Goal: Task Accomplishment & Management: Use online tool/utility

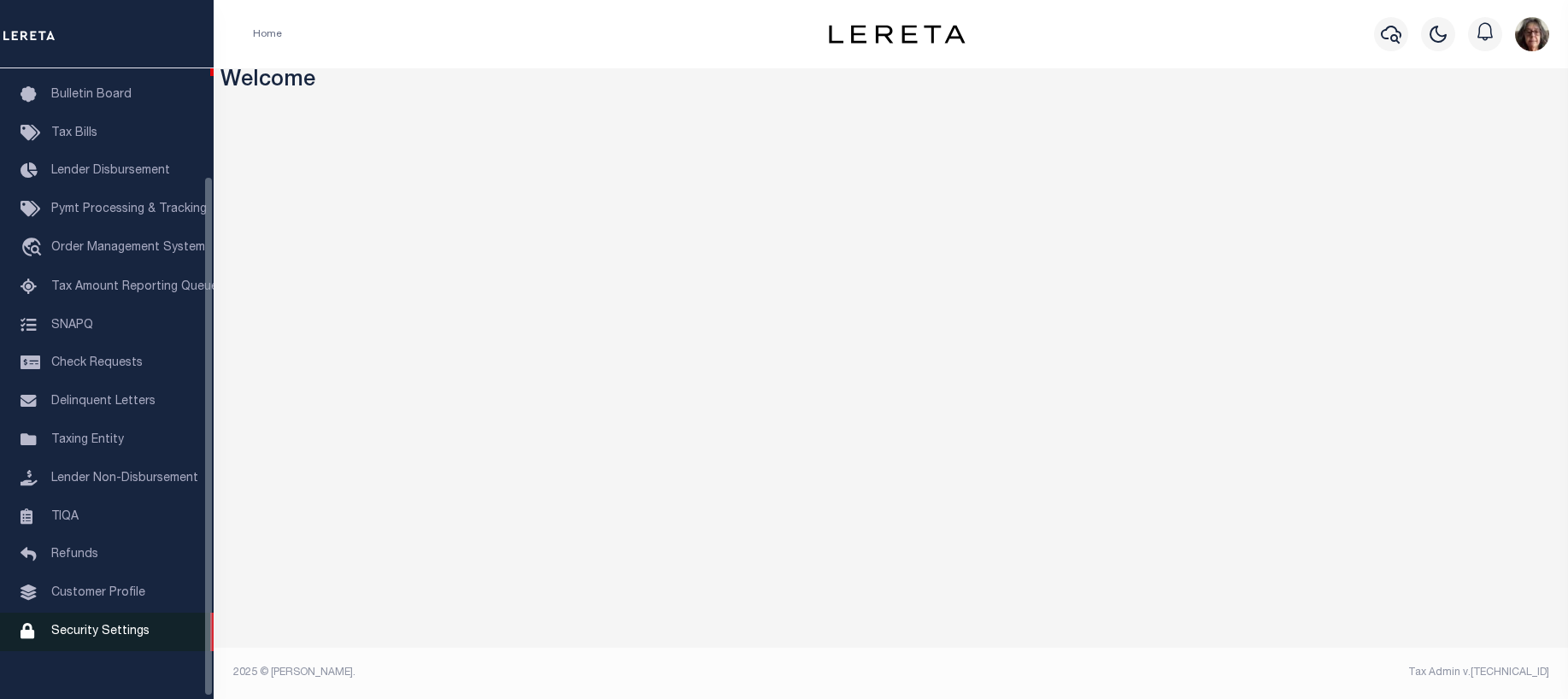
scroll to position [133, 0]
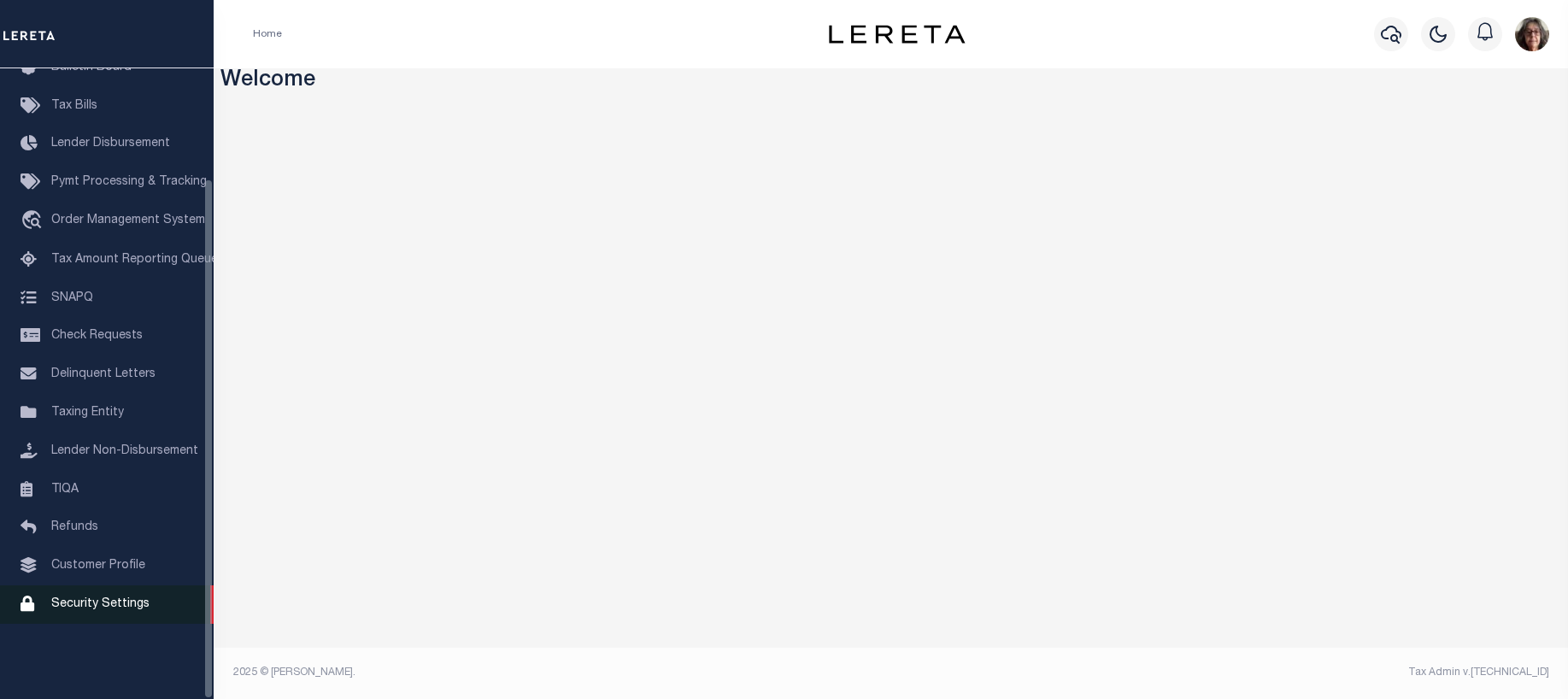
click at [112, 611] on span "Security Settings" at bounding box center [100, 604] width 99 height 12
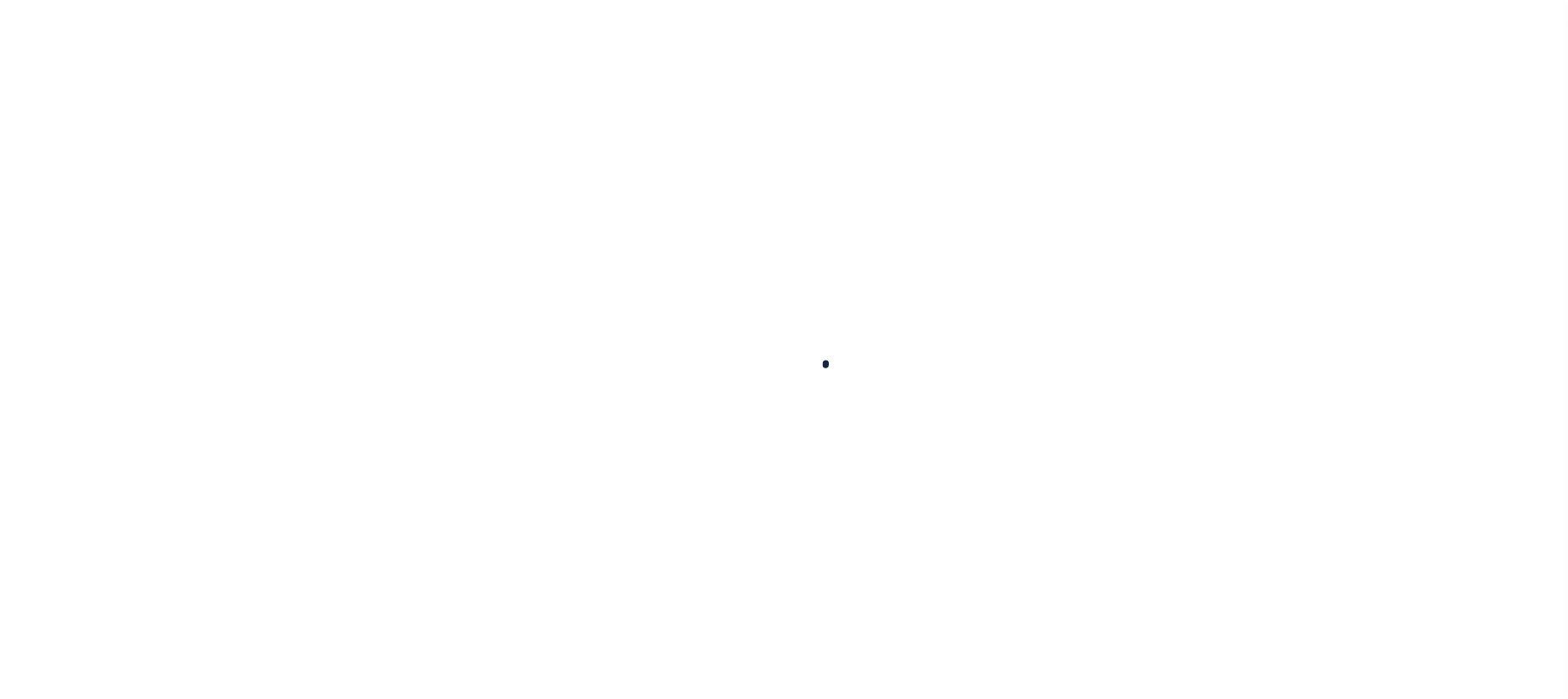
select select "100"
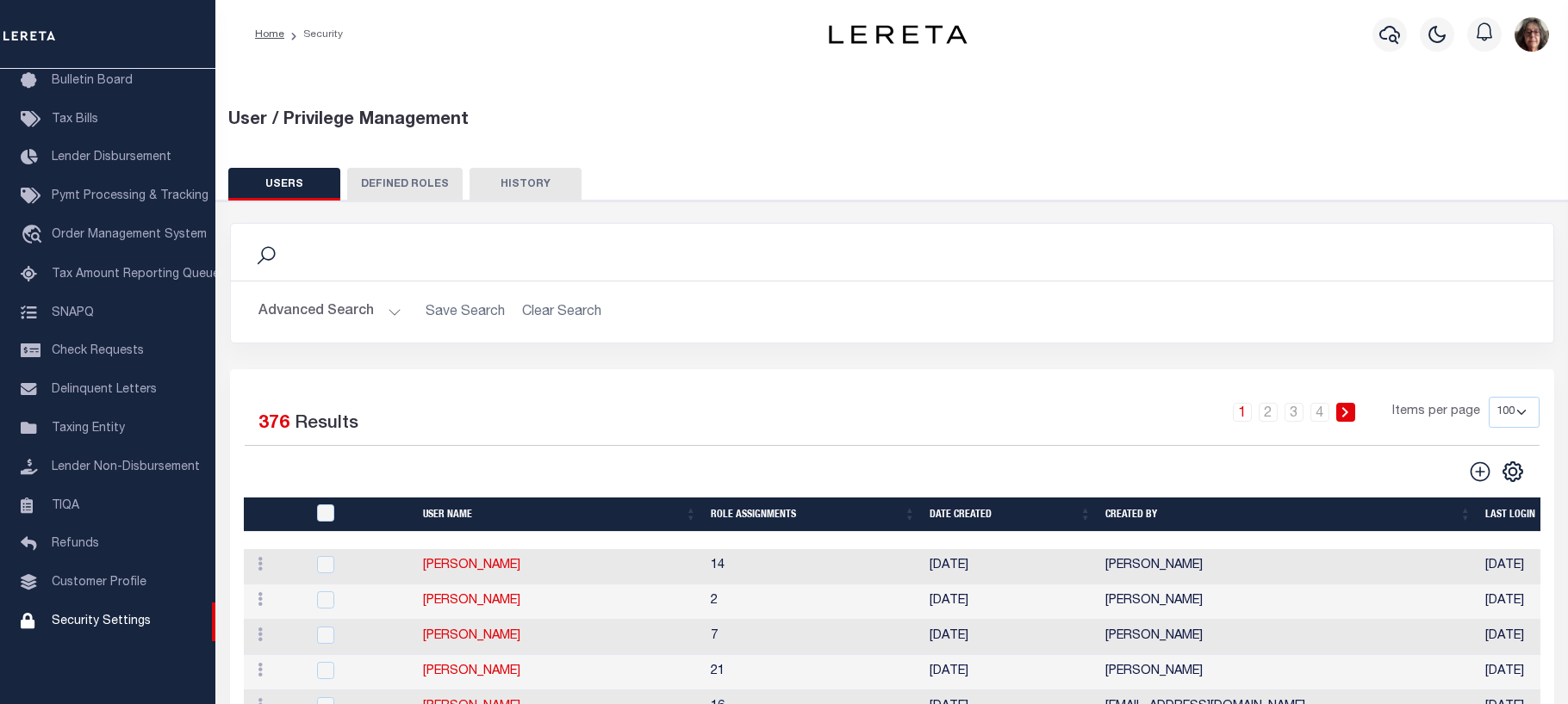
click at [393, 310] on button "Advanced Search" at bounding box center [330, 311] width 143 height 33
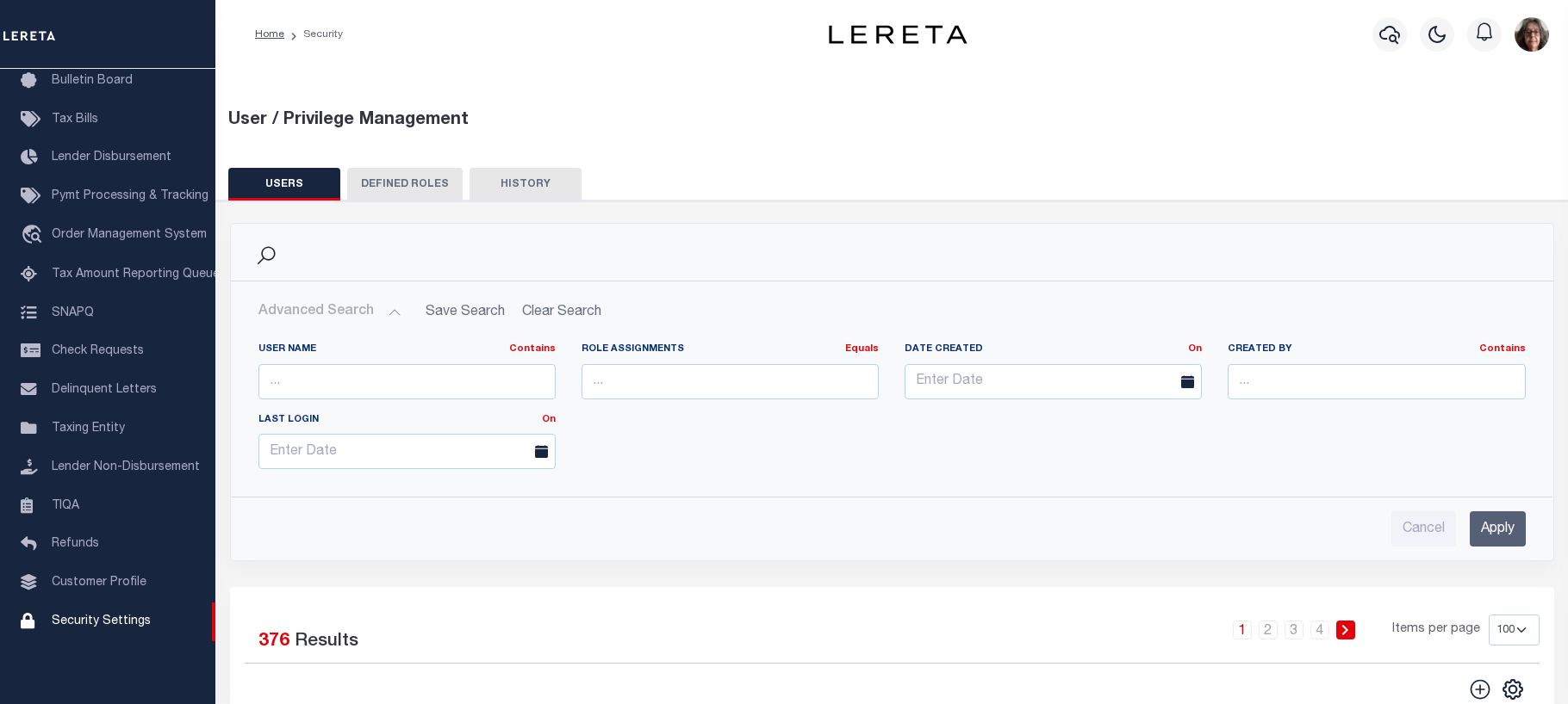
click at [294, 186] on button "USERS" at bounding box center [284, 184] width 112 height 33
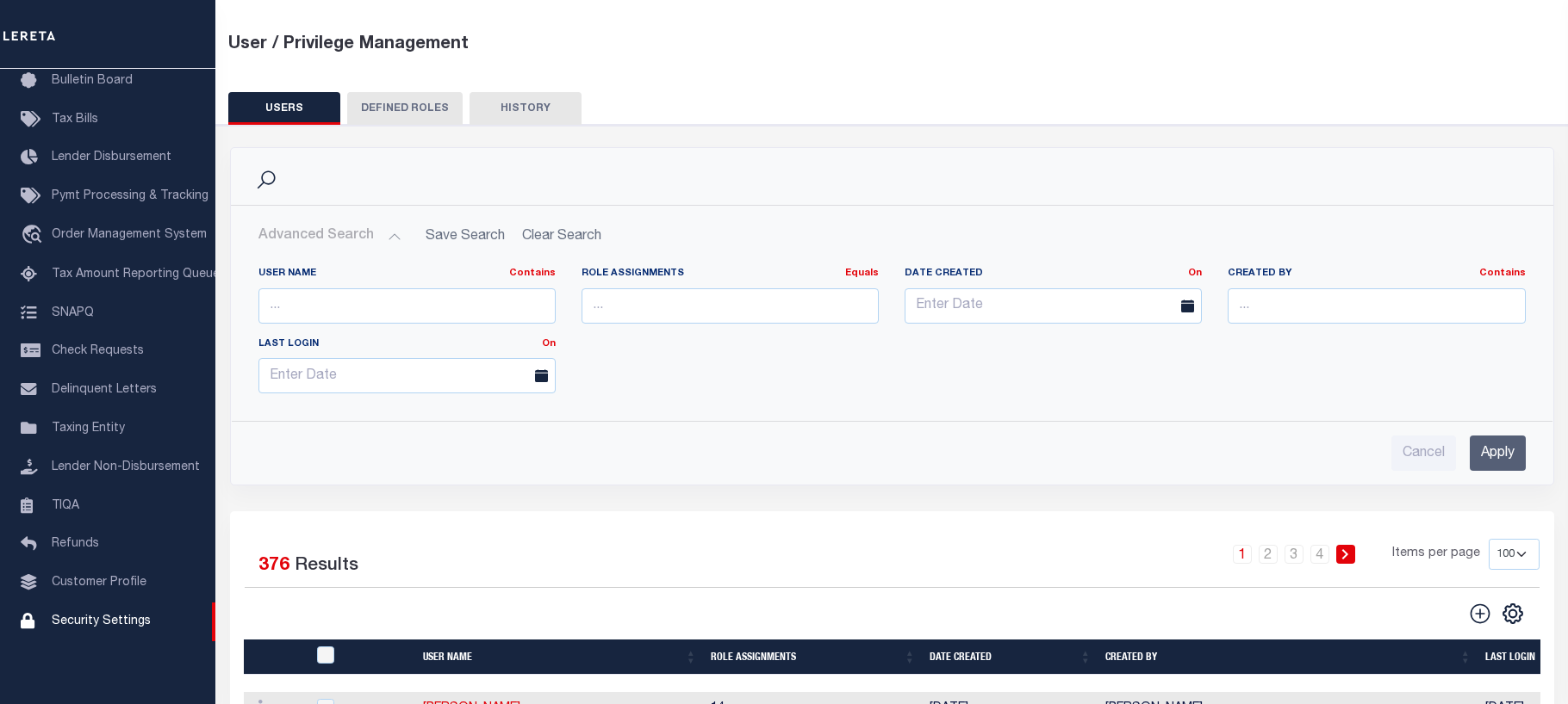
scroll to position [172, 0]
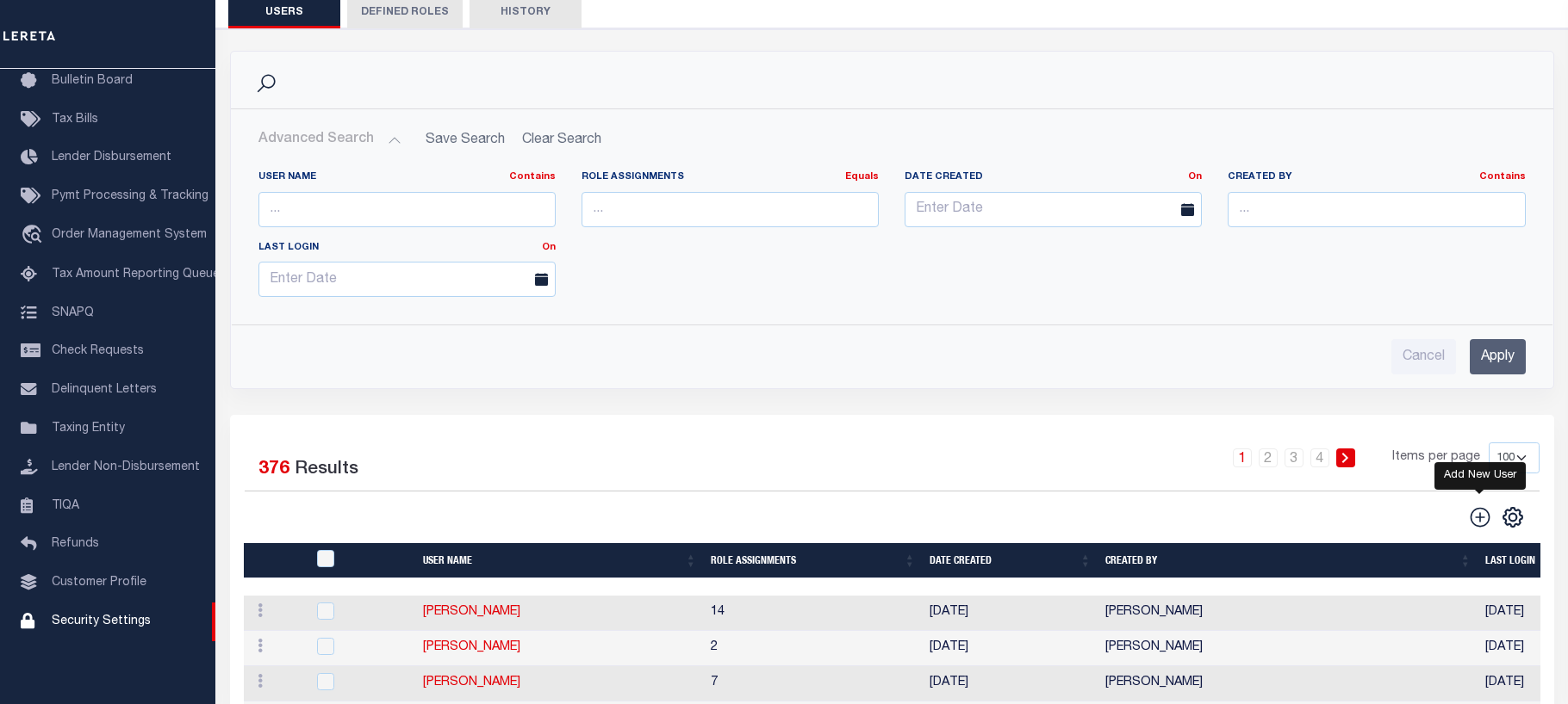
click at [1481, 521] on icon "" at bounding box center [1480, 517] width 20 height 20
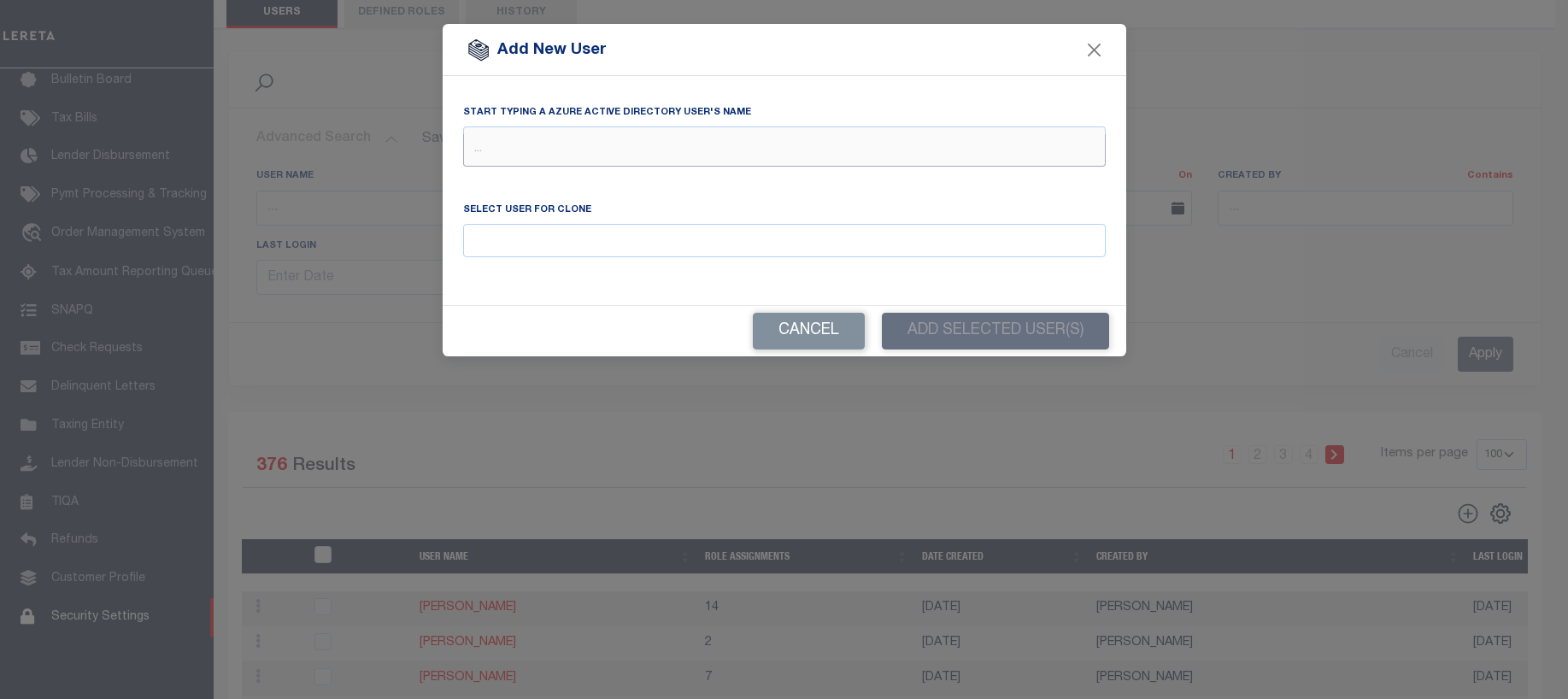
click at [474, 148] on input "text" at bounding box center [784, 150] width 642 height 33
type input "g"
click at [484, 241] on input "Email" at bounding box center [784, 240] width 642 height 33
click at [518, 157] on input "bhe" at bounding box center [784, 150] width 642 height 33
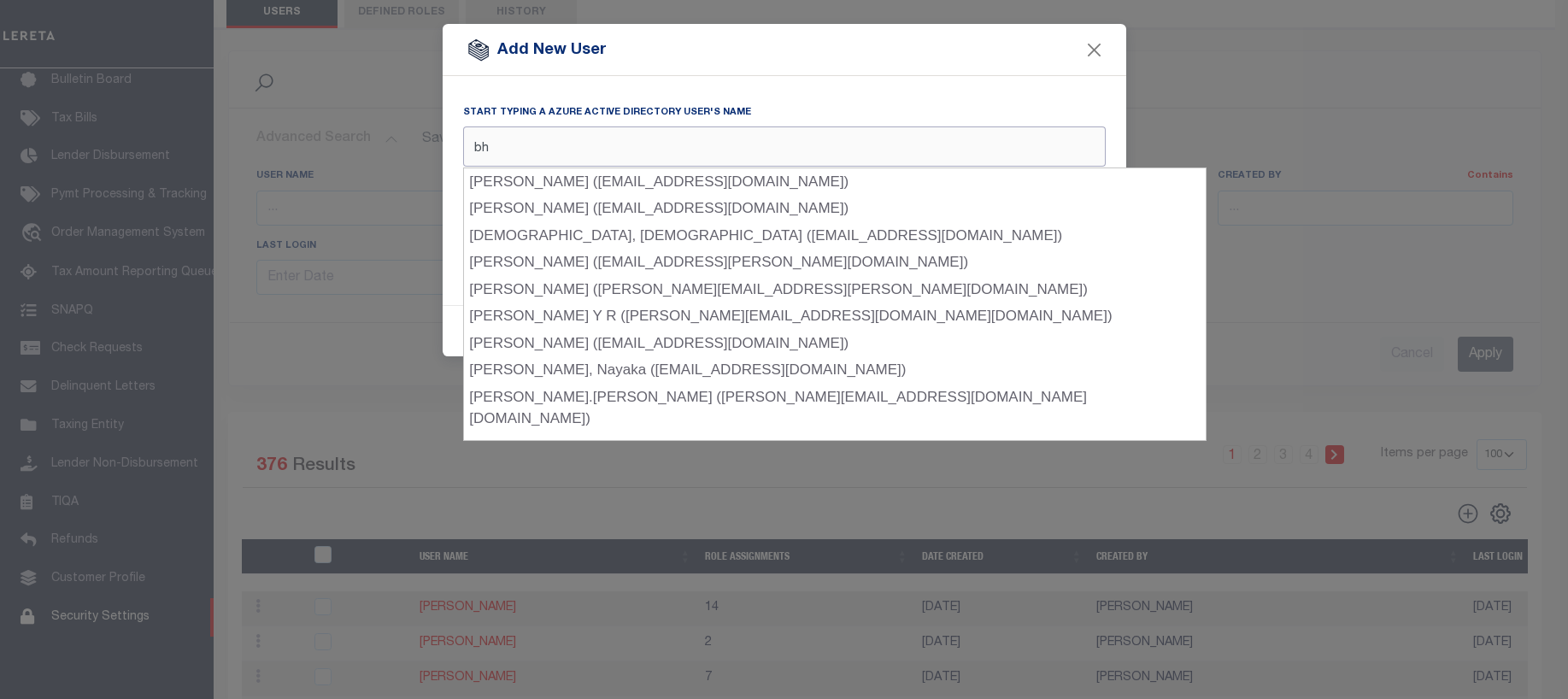
type input "bhe"
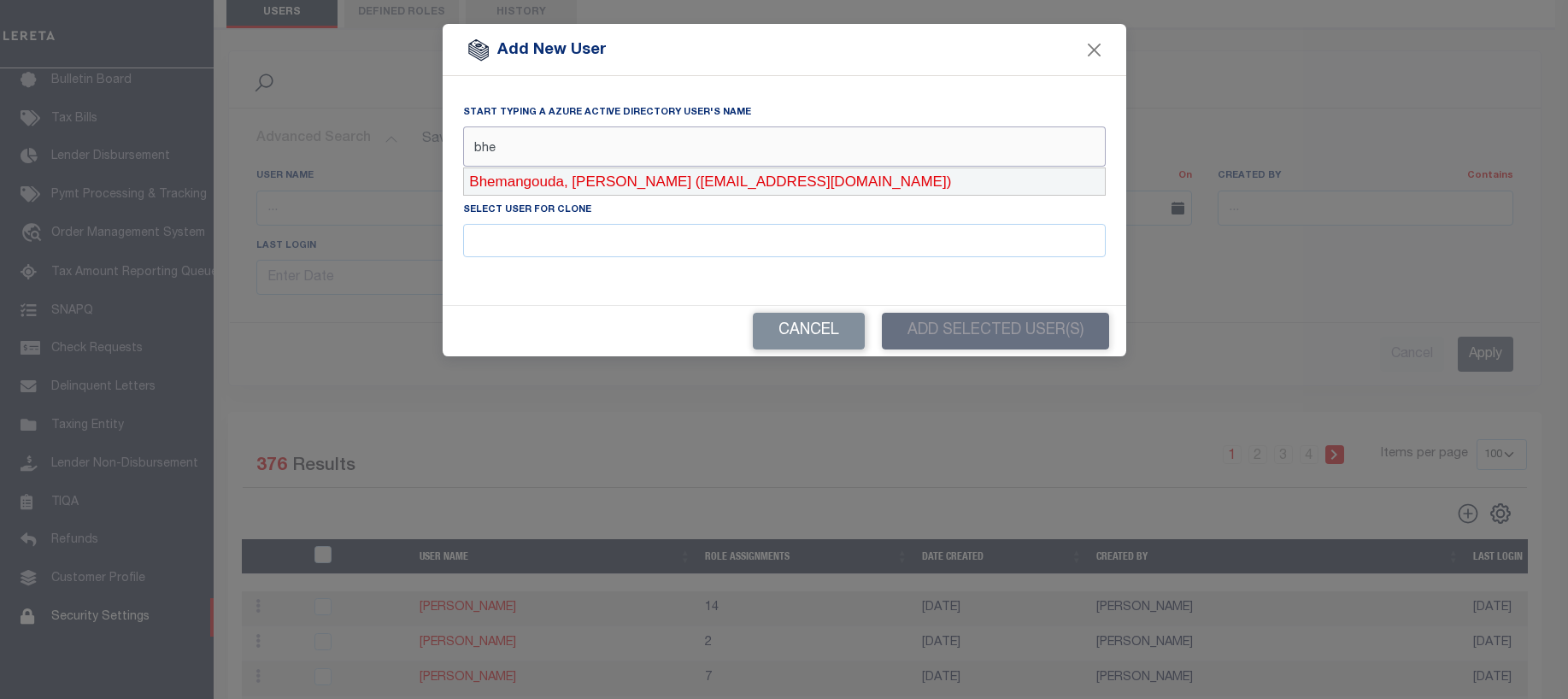
click at [523, 178] on div "Bhemangouda, Giridhar (GBhemangouda-c@lereta.net)" at bounding box center [784, 181] width 641 height 27
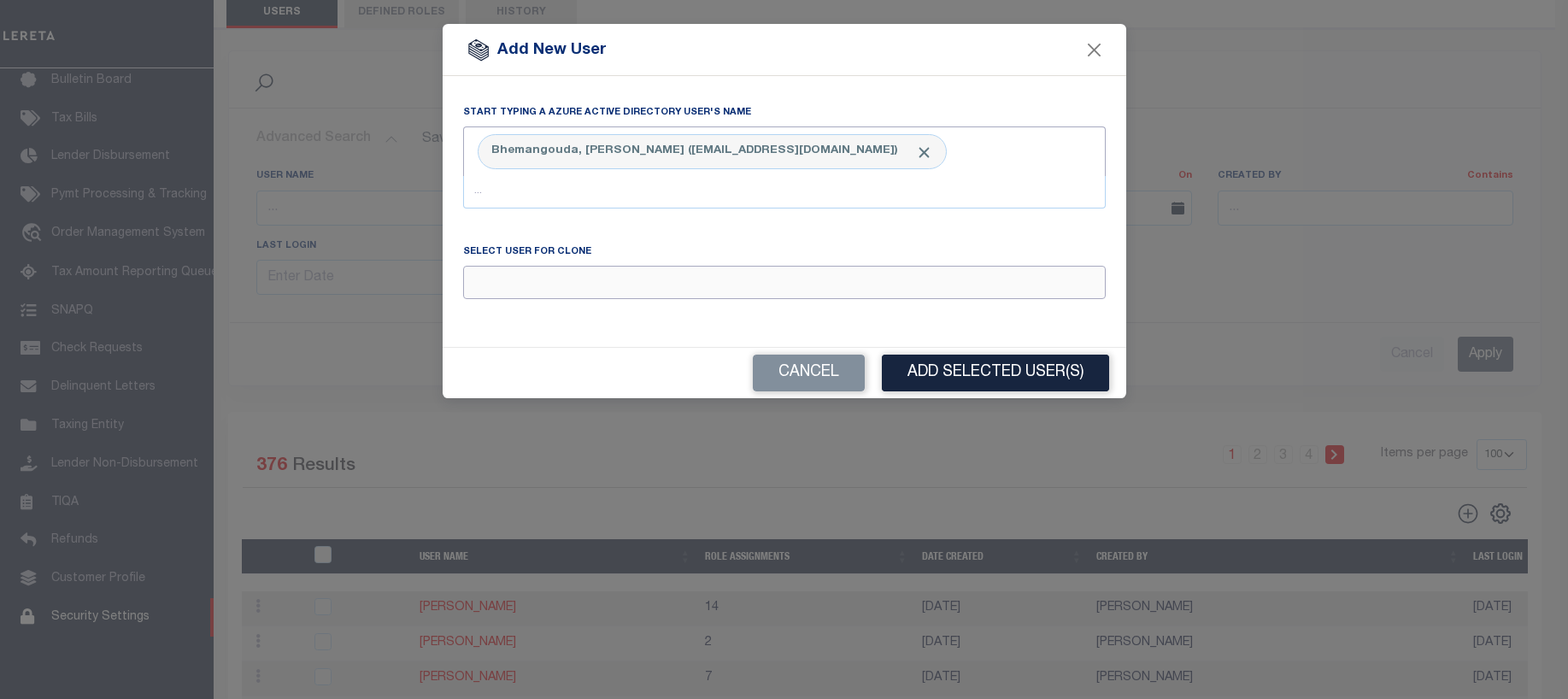
click at [475, 287] on input "Email" at bounding box center [784, 282] width 642 height 33
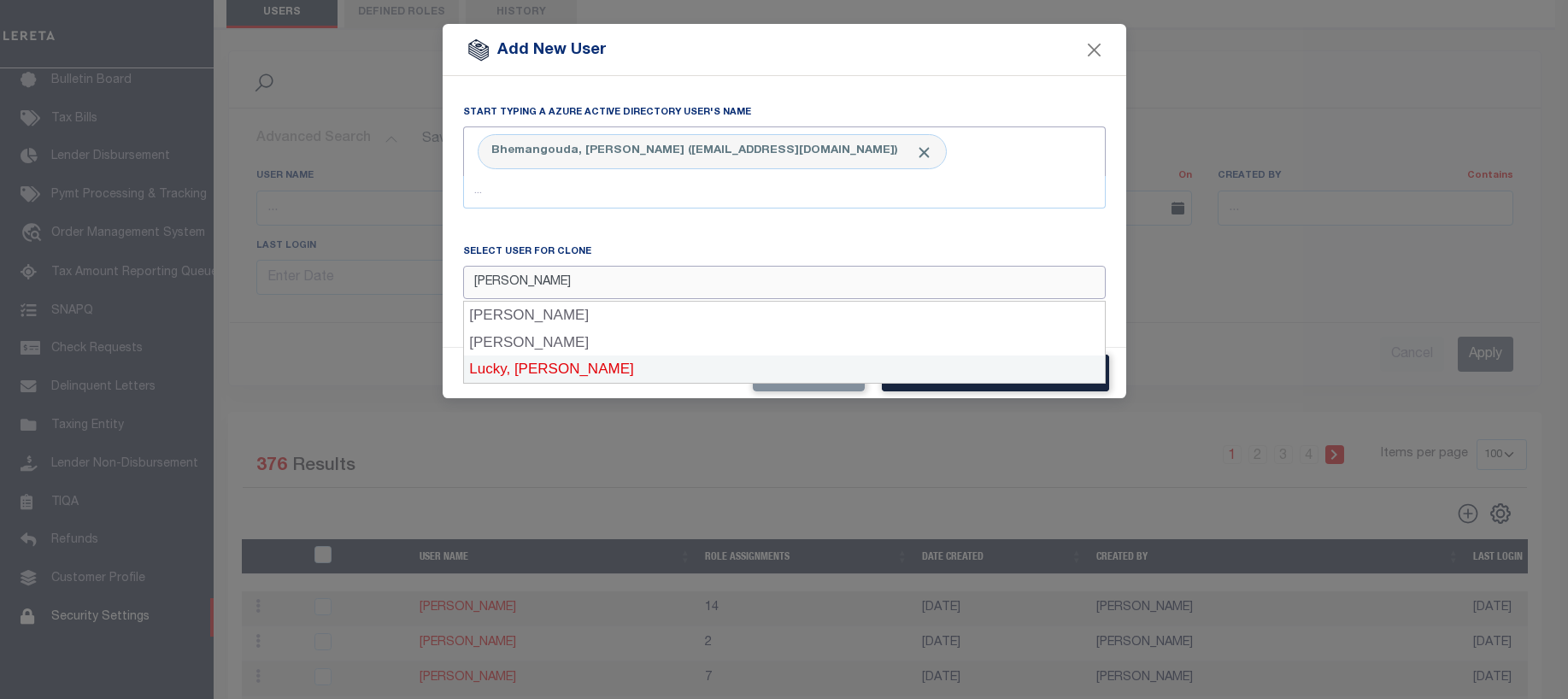
click at [488, 371] on div "Lucky, [PERSON_NAME]" at bounding box center [784, 369] width 641 height 27
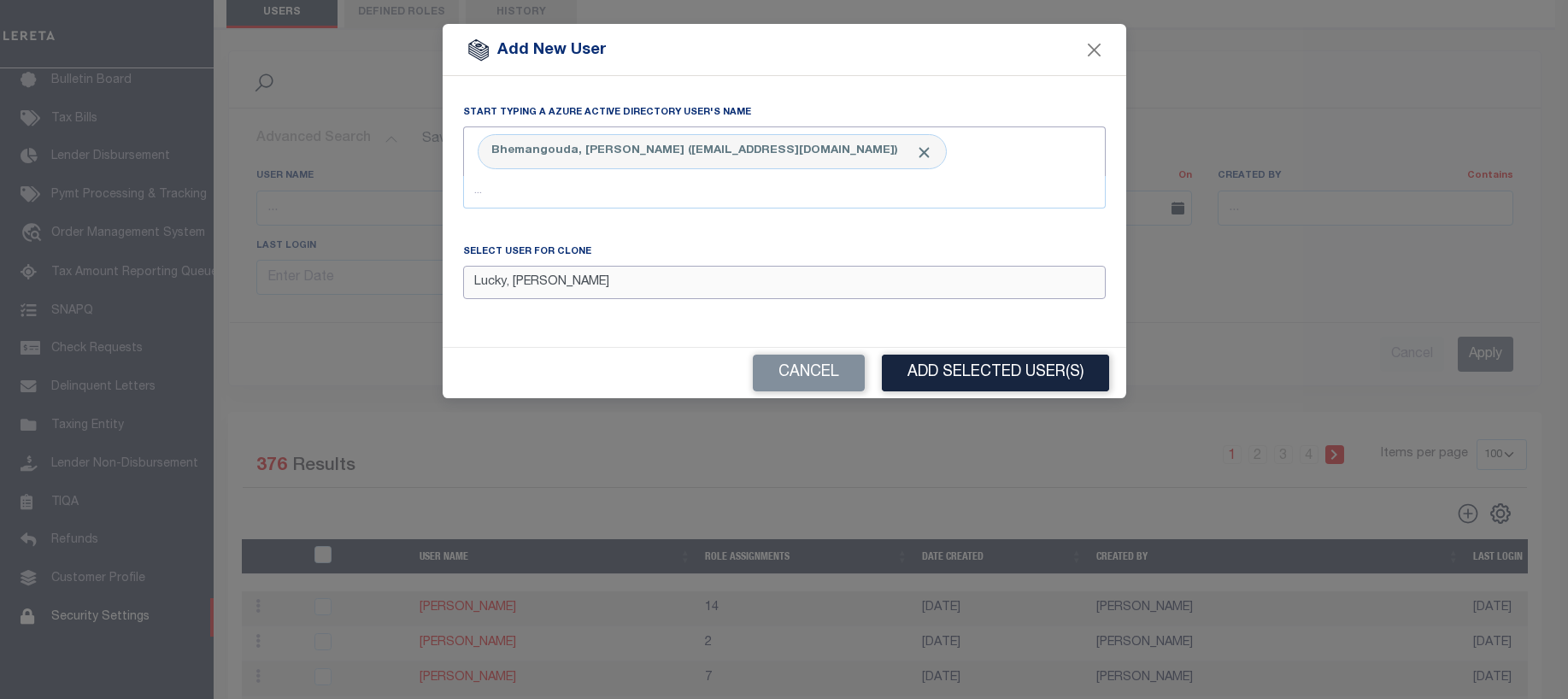
type input "Lucky, [PERSON_NAME]"
click at [503, 191] on input "text" at bounding box center [784, 192] width 642 height 33
type input "shett"
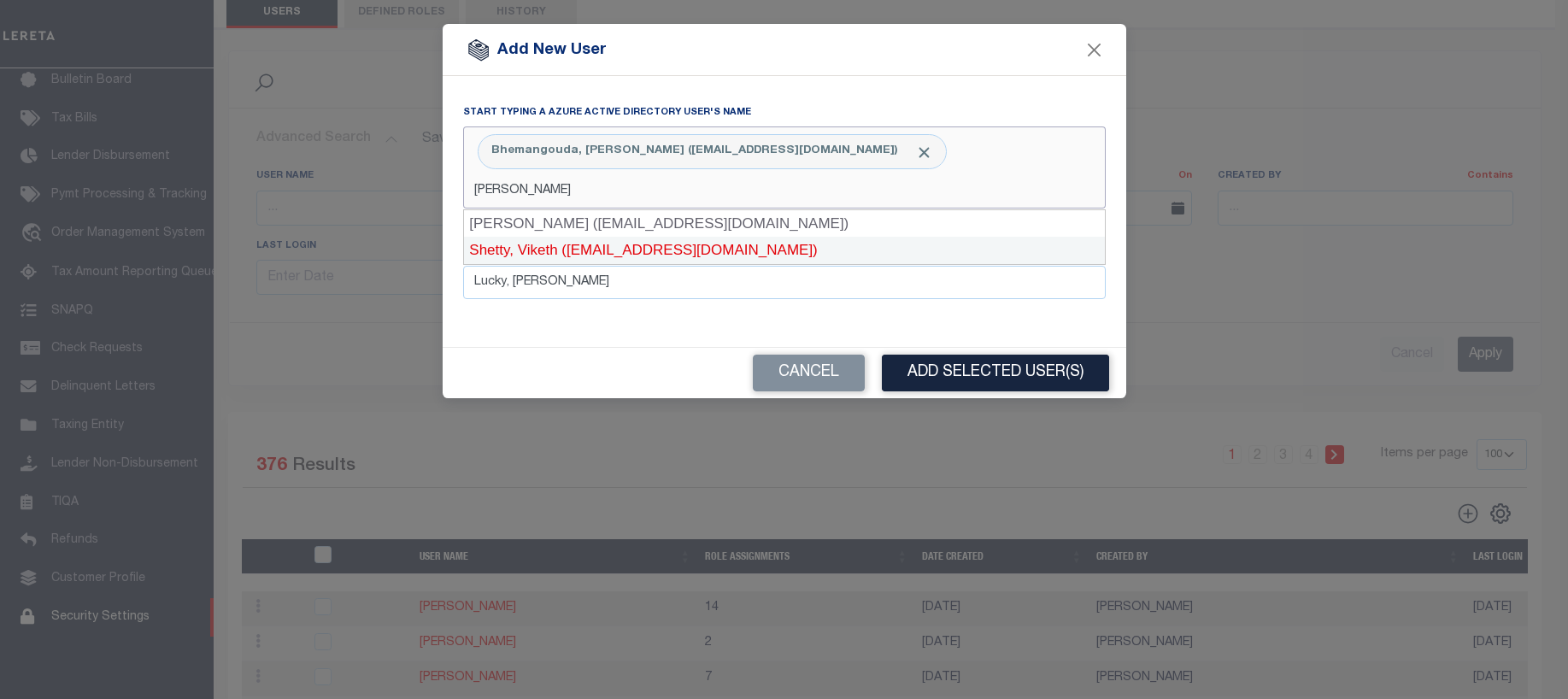
click at [516, 249] on div "Shetty, Viketh (VShetty-c@lereta.net)" at bounding box center [784, 250] width 641 height 27
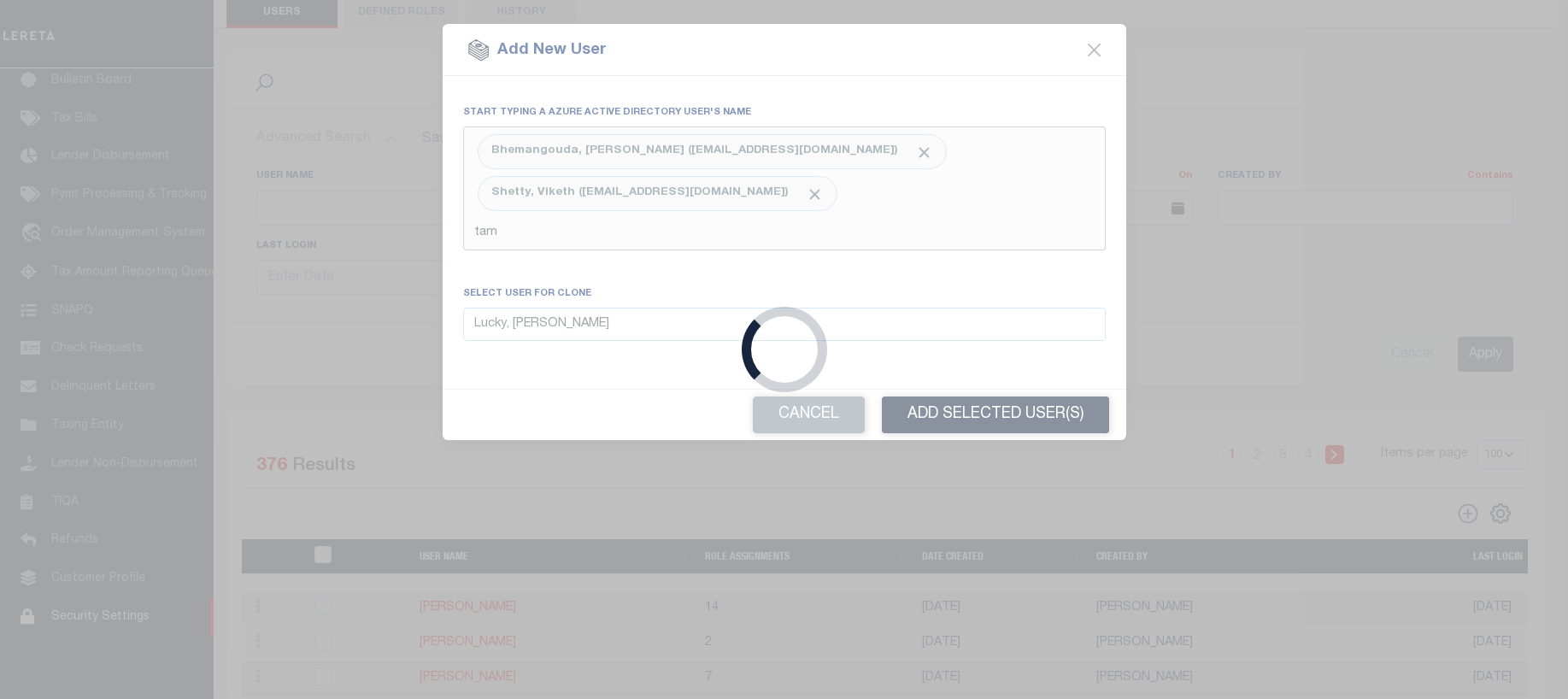
type input "tamm"
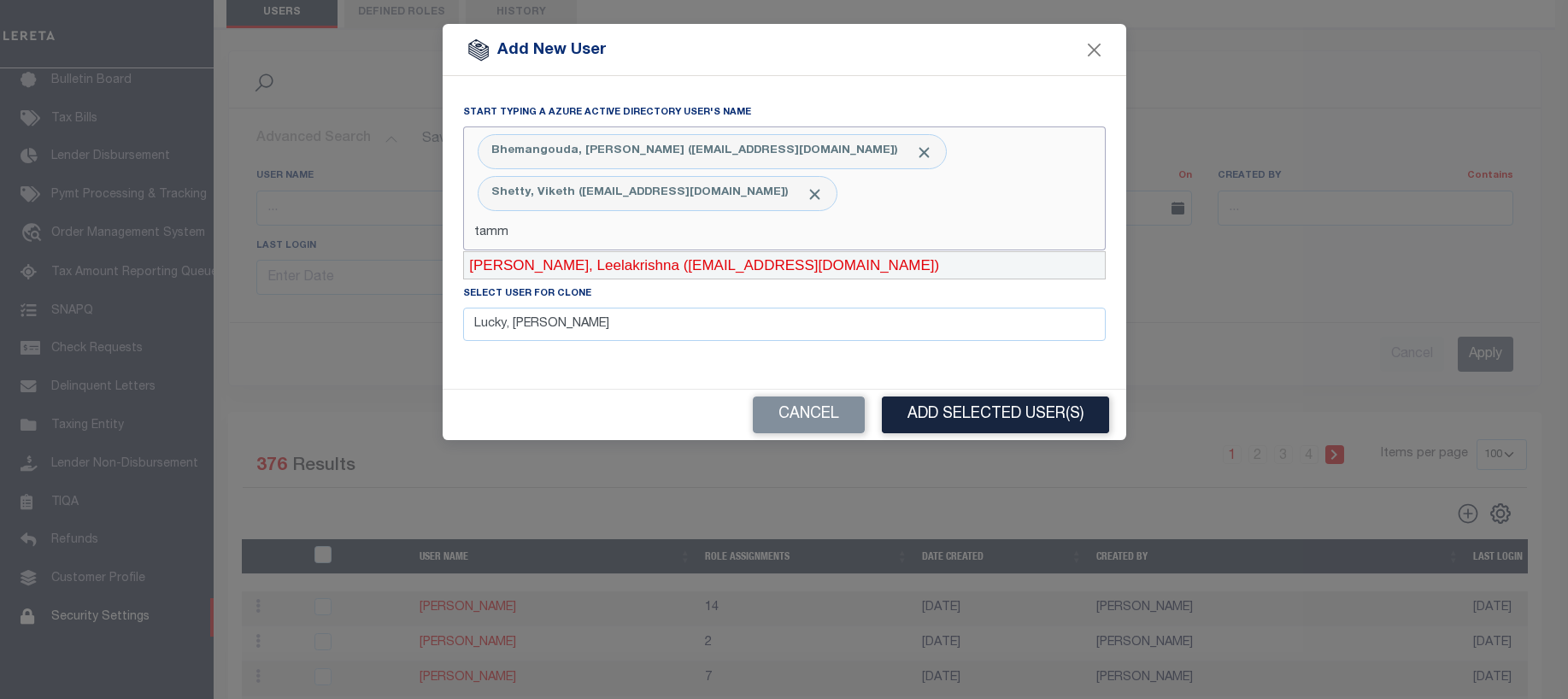
click at [551, 263] on div "Tammina, Leelakrishna (LTammina-c@lereta.net)" at bounding box center [784, 265] width 641 height 27
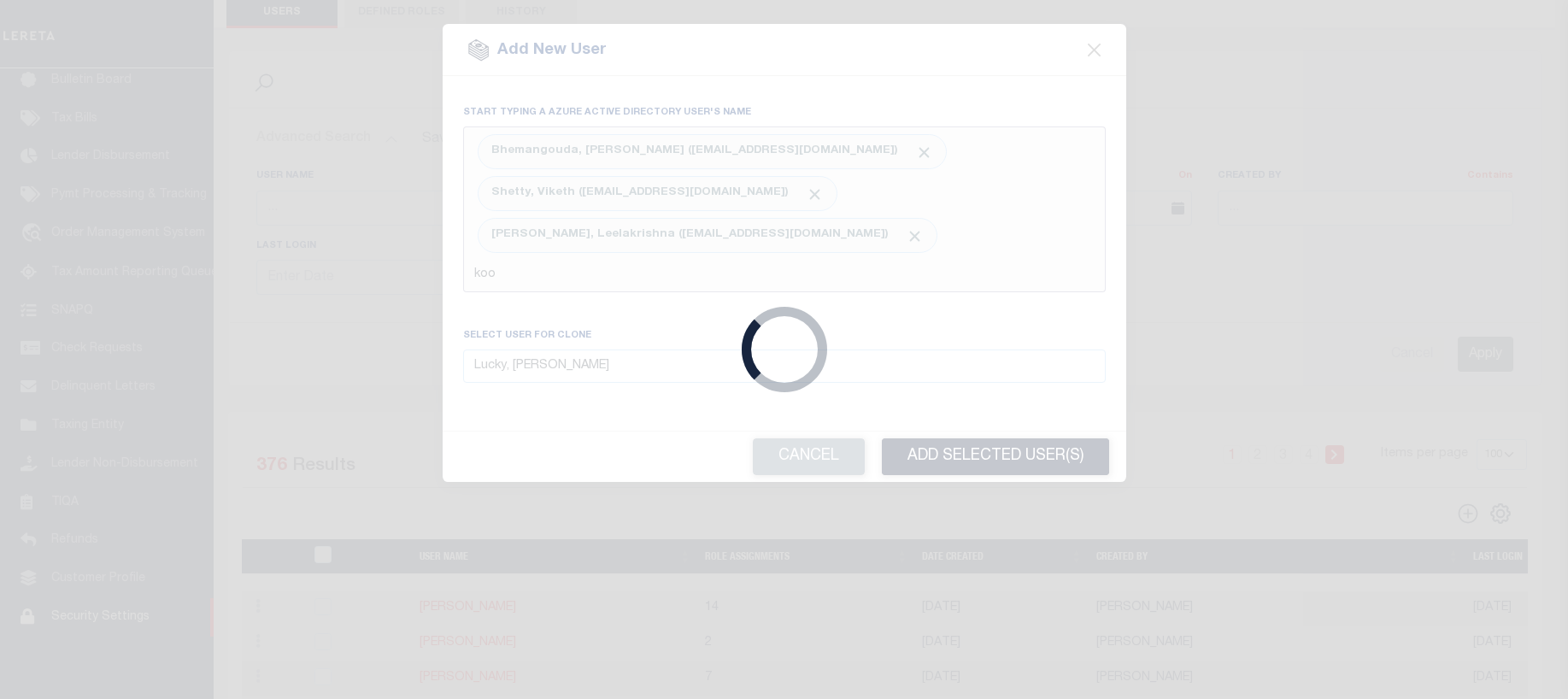
type input "koog"
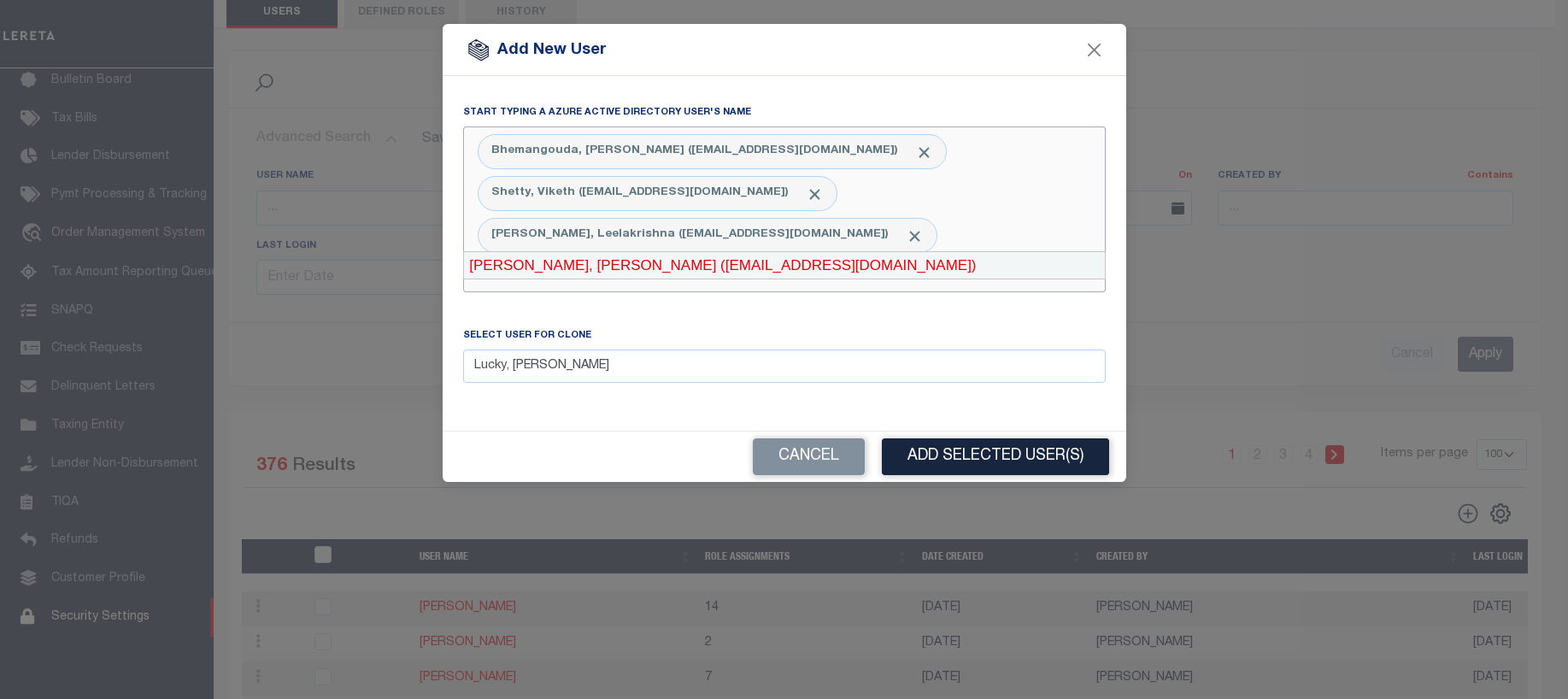
click at [503, 268] on div "Kooge, Suraj Annasaheb (SKooge-c@lereta.net)" at bounding box center [784, 265] width 641 height 27
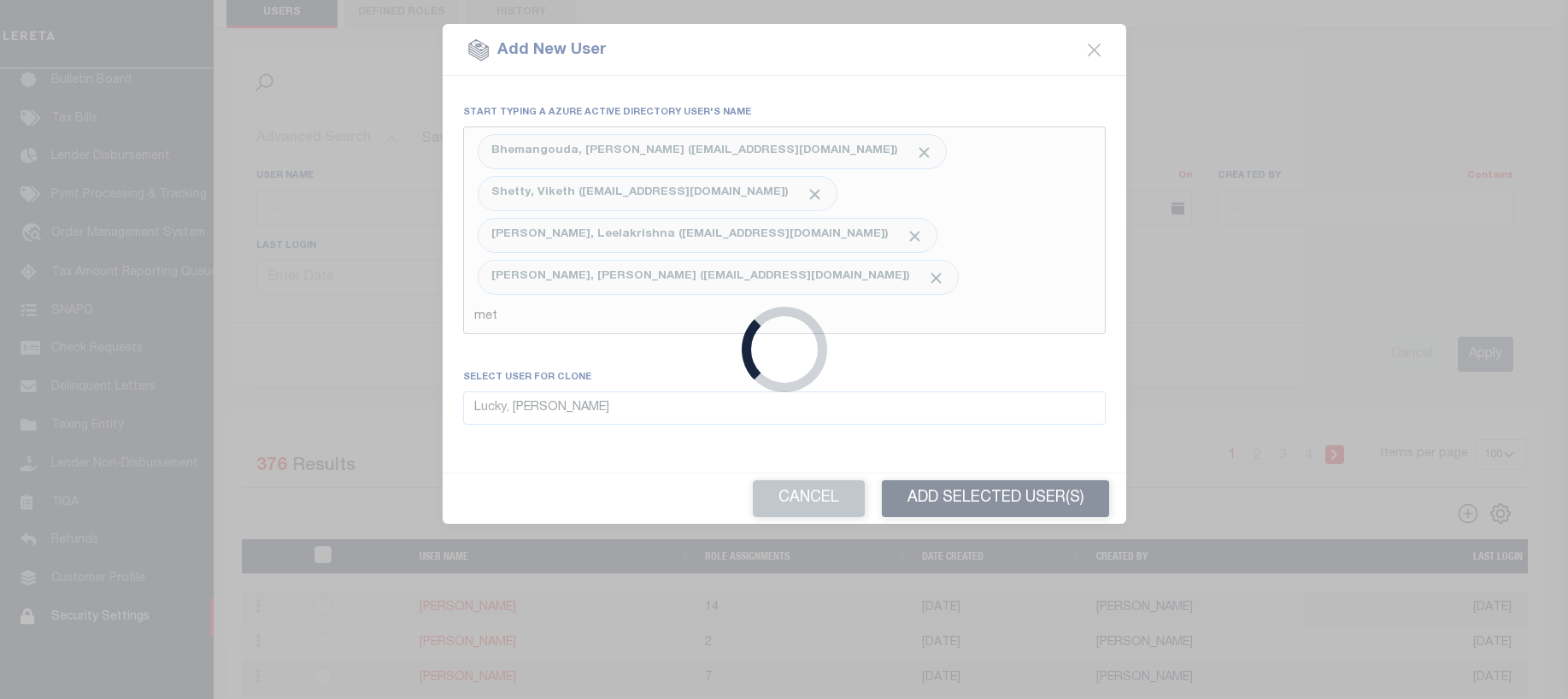
type input "meti"
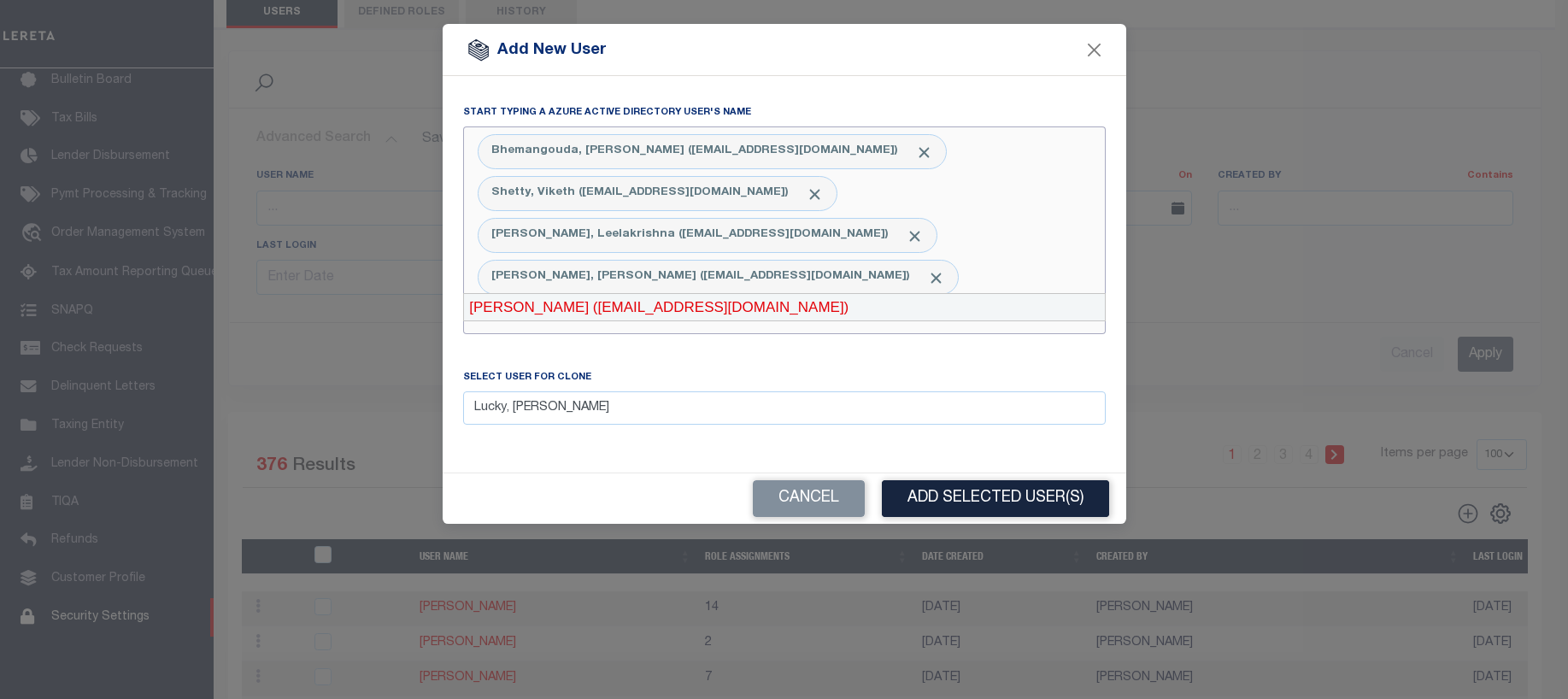
click at [537, 308] on div "Meti, Ramesh (RMeti-c@lereta.net)" at bounding box center [784, 307] width 641 height 27
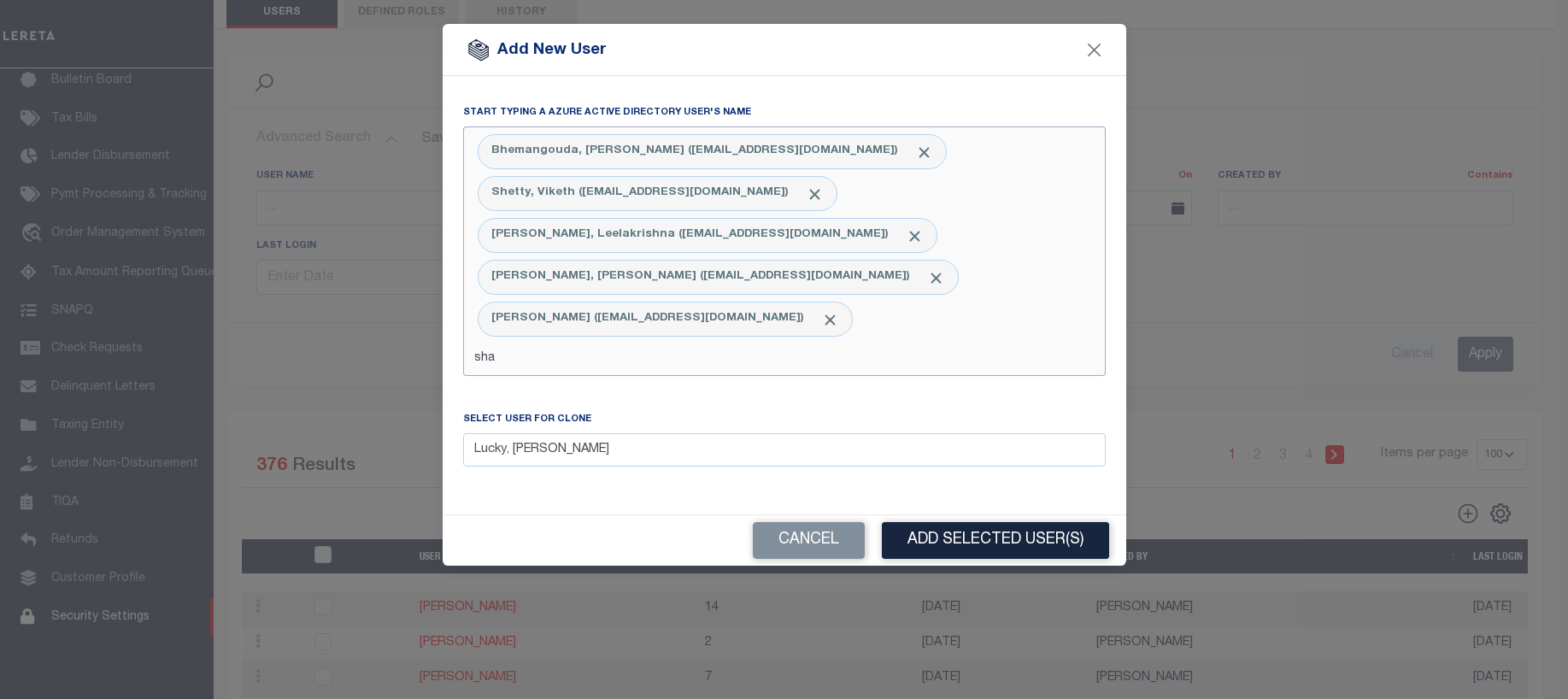
type input "shan"
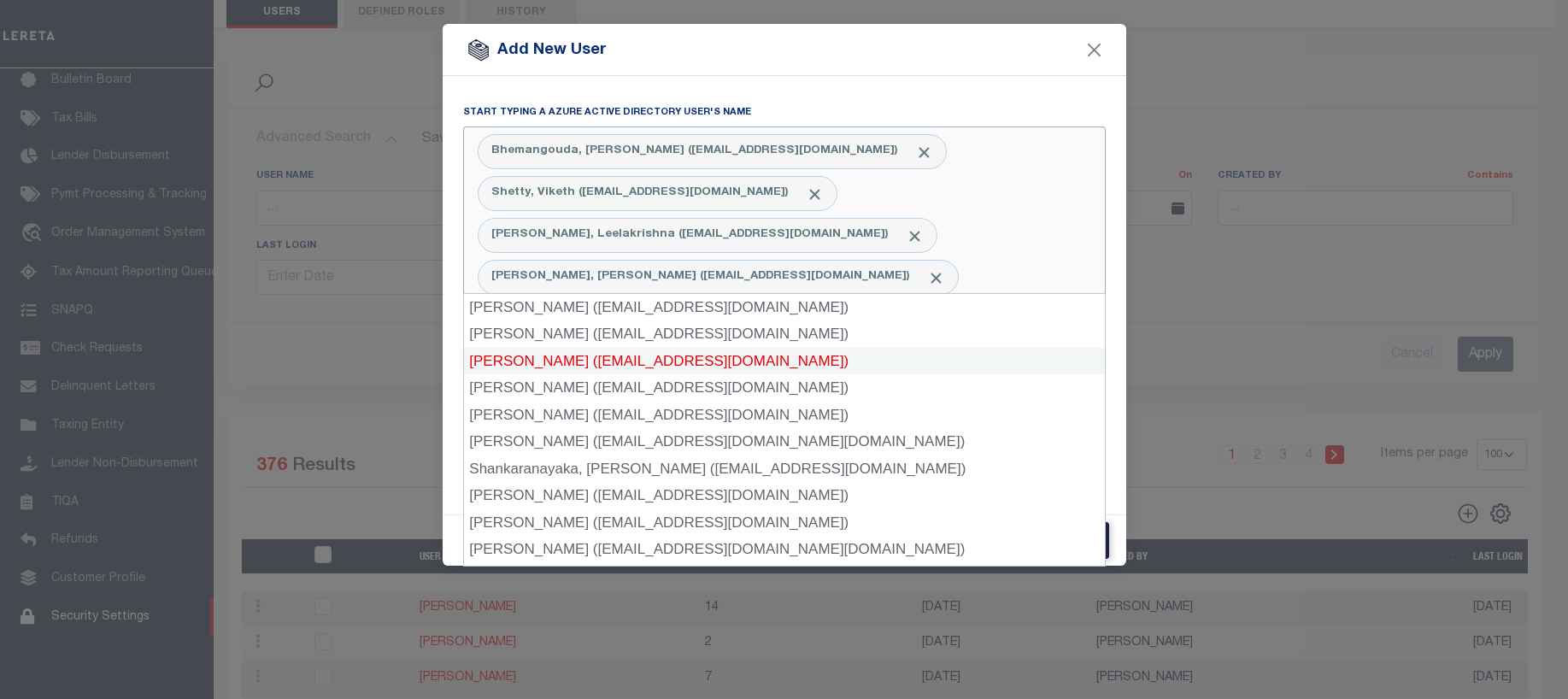
click at [554, 361] on div "Shankar, Manasa (MShankar1-c@lereta.net)" at bounding box center [784, 361] width 641 height 27
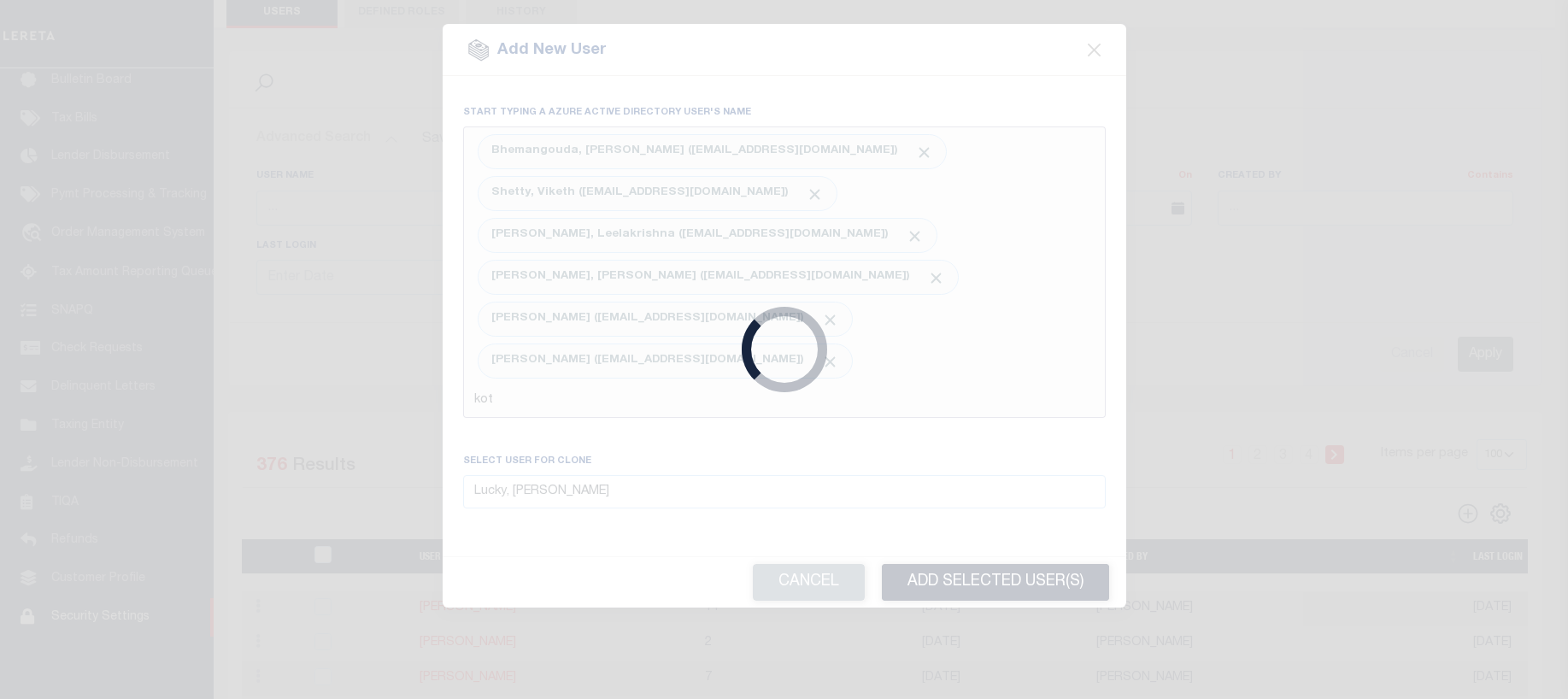
type input "kote"
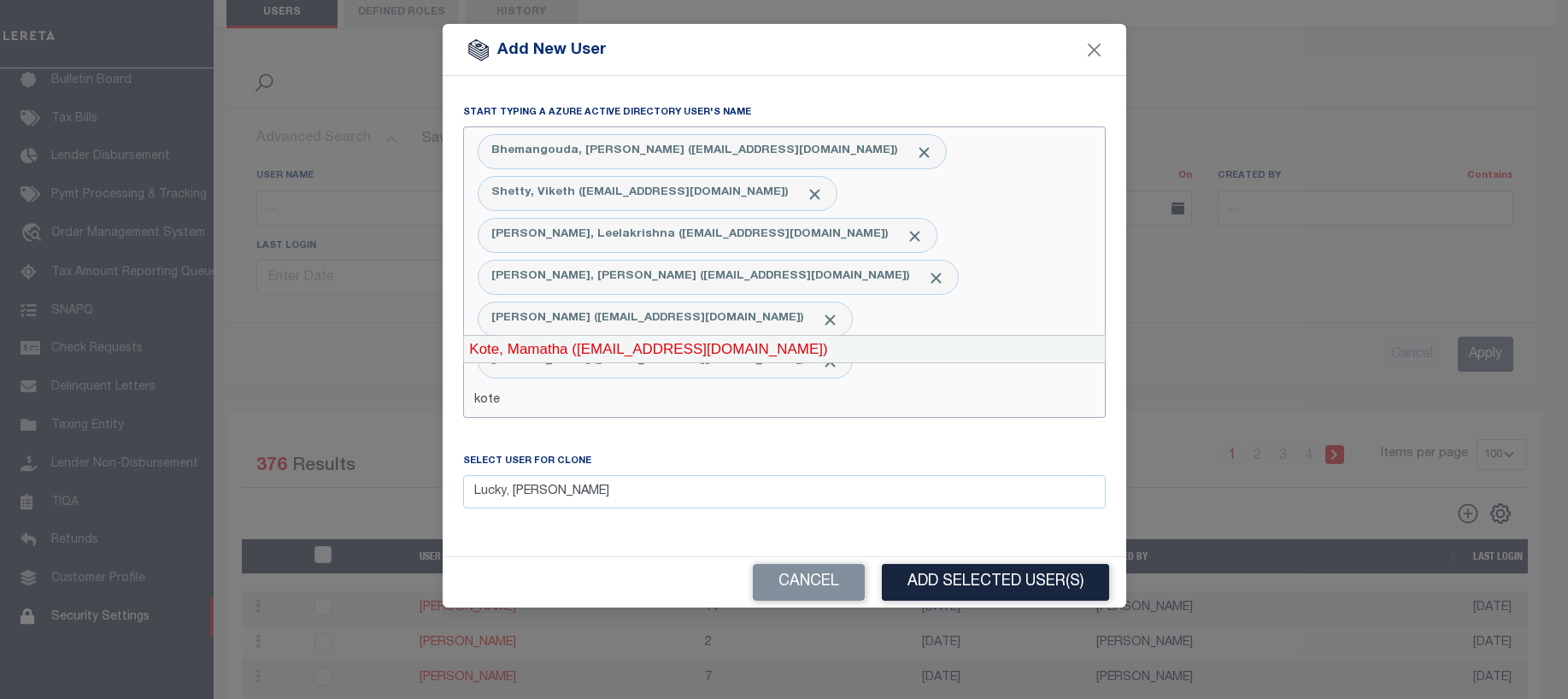
click at [543, 348] on div "Kote, Mamatha (MKote-c@lereta.net)" at bounding box center [784, 350] width 641 height 27
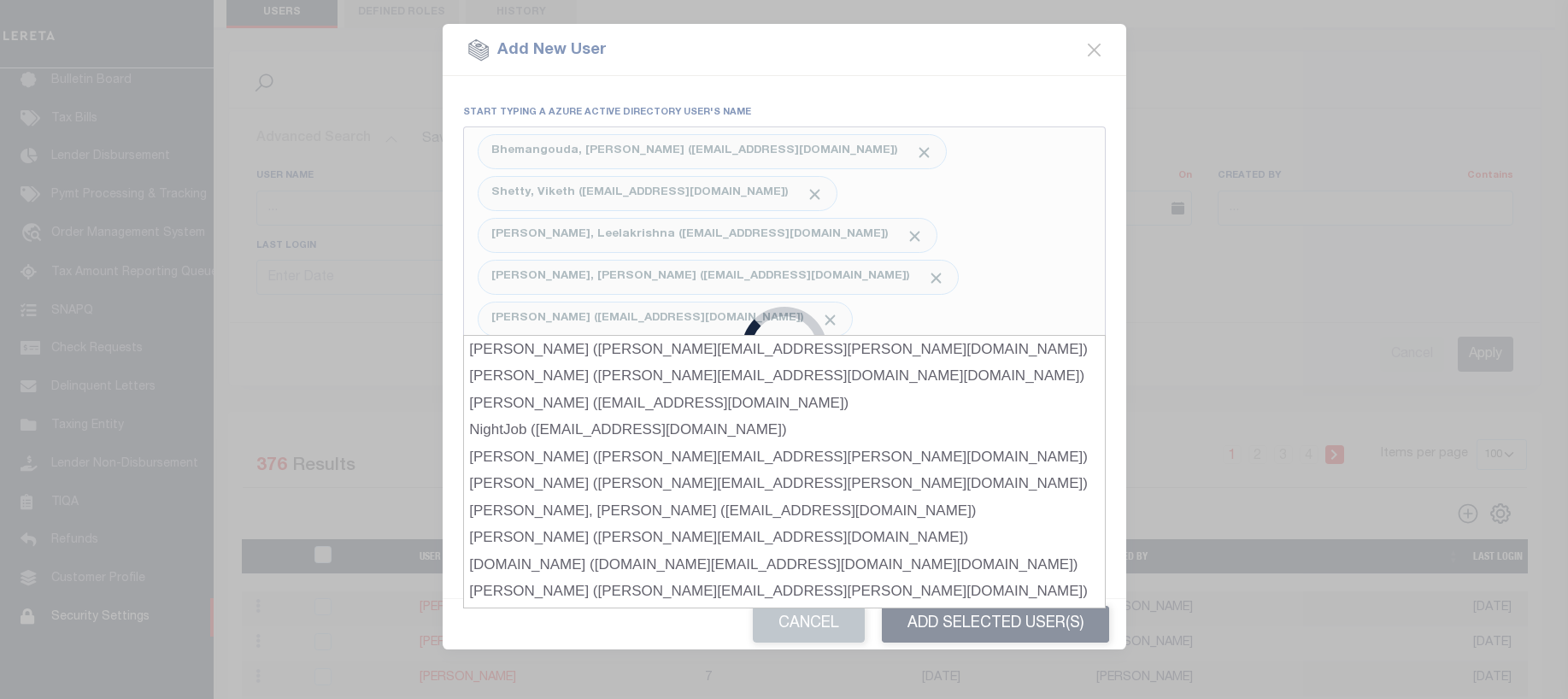
type input "nimad"
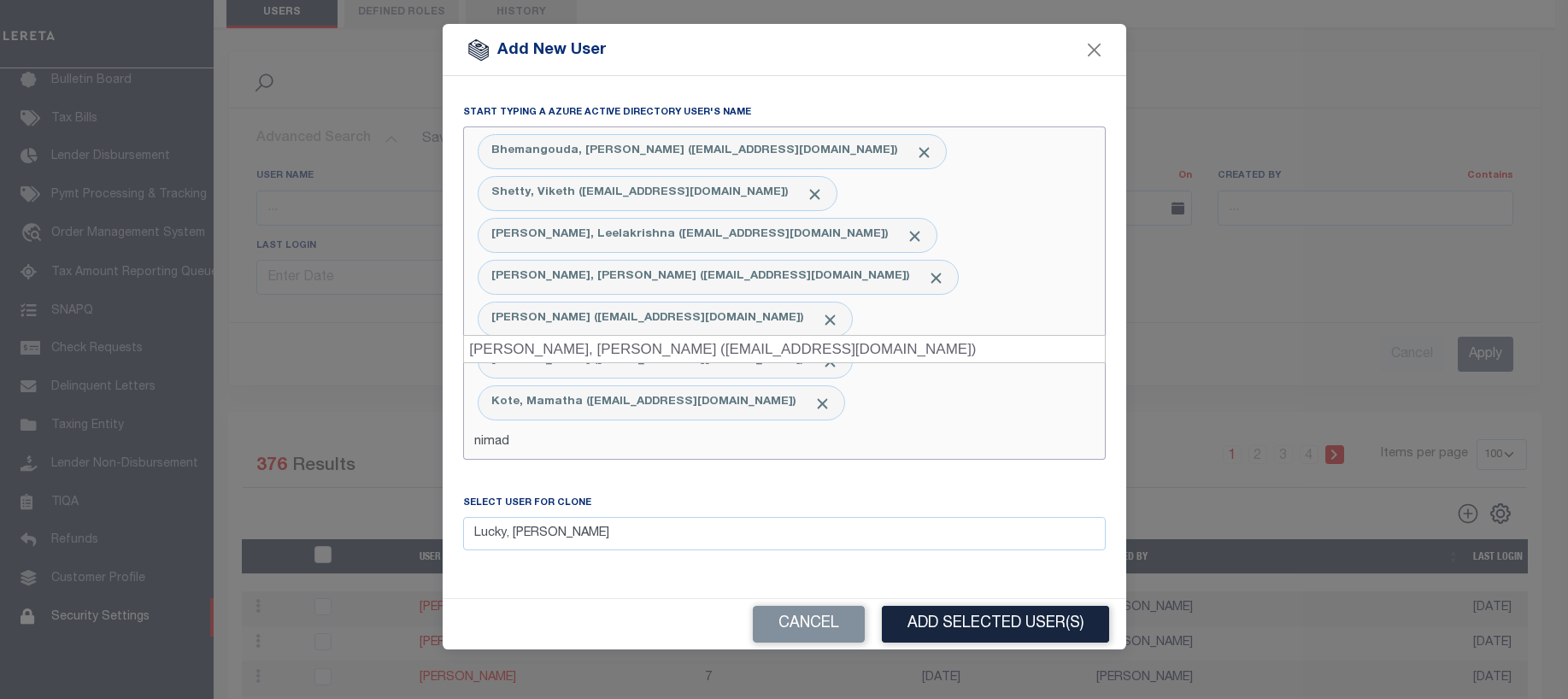
click at [539, 348] on div "Nimadar, Akhilesh (ANimadar-c@lereta.net)" at bounding box center [784, 350] width 641 height 27
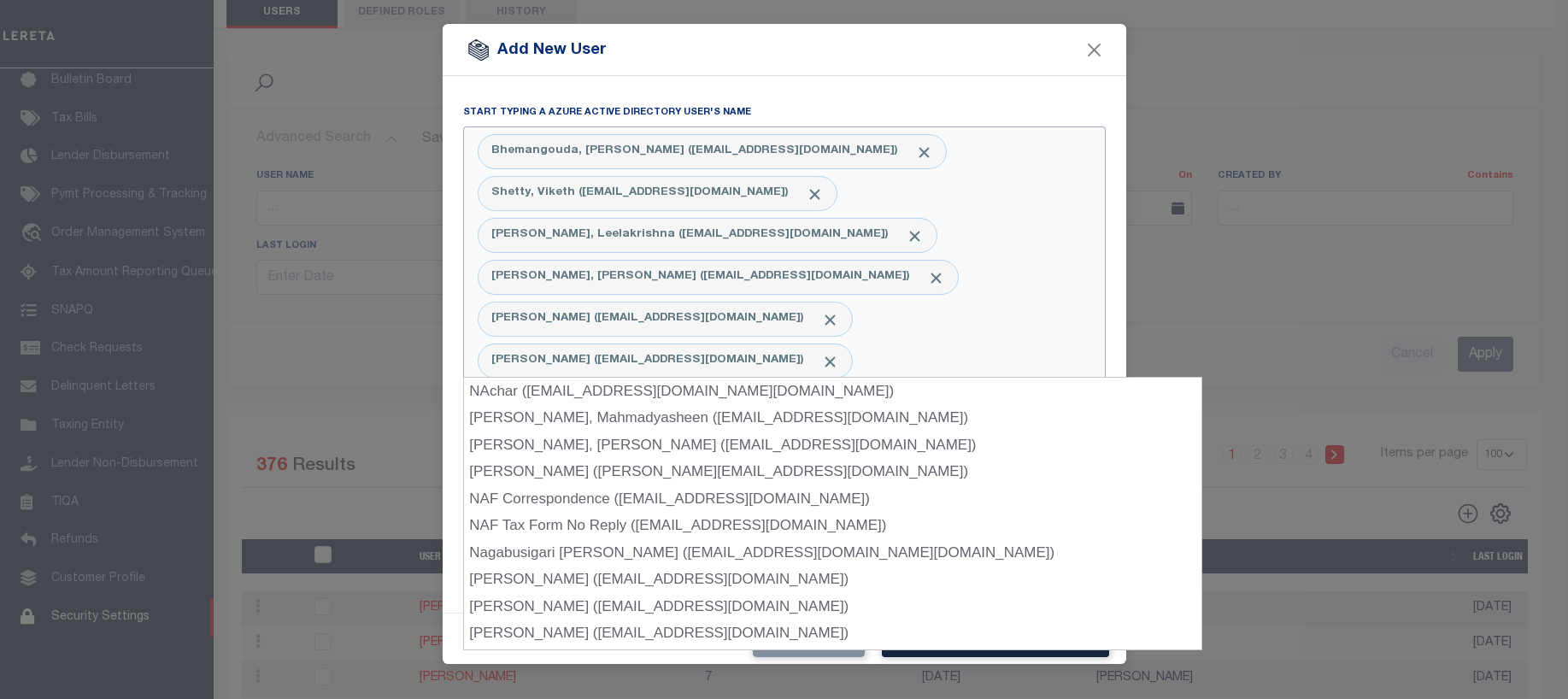
type input "naik"
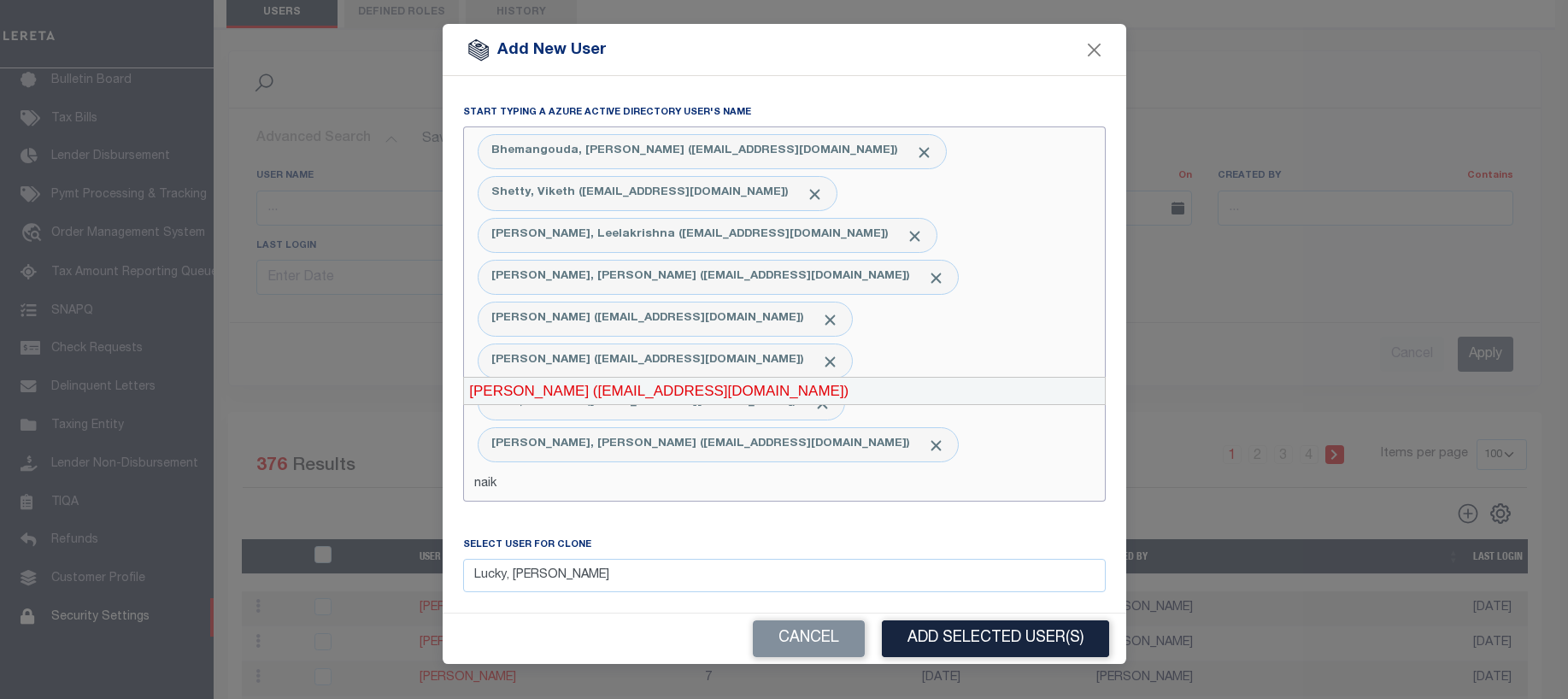
click at [524, 394] on div "Naik, Pradeep (PNaik-c@lereta.net)" at bounding box center [784, 391] width 641 height 27
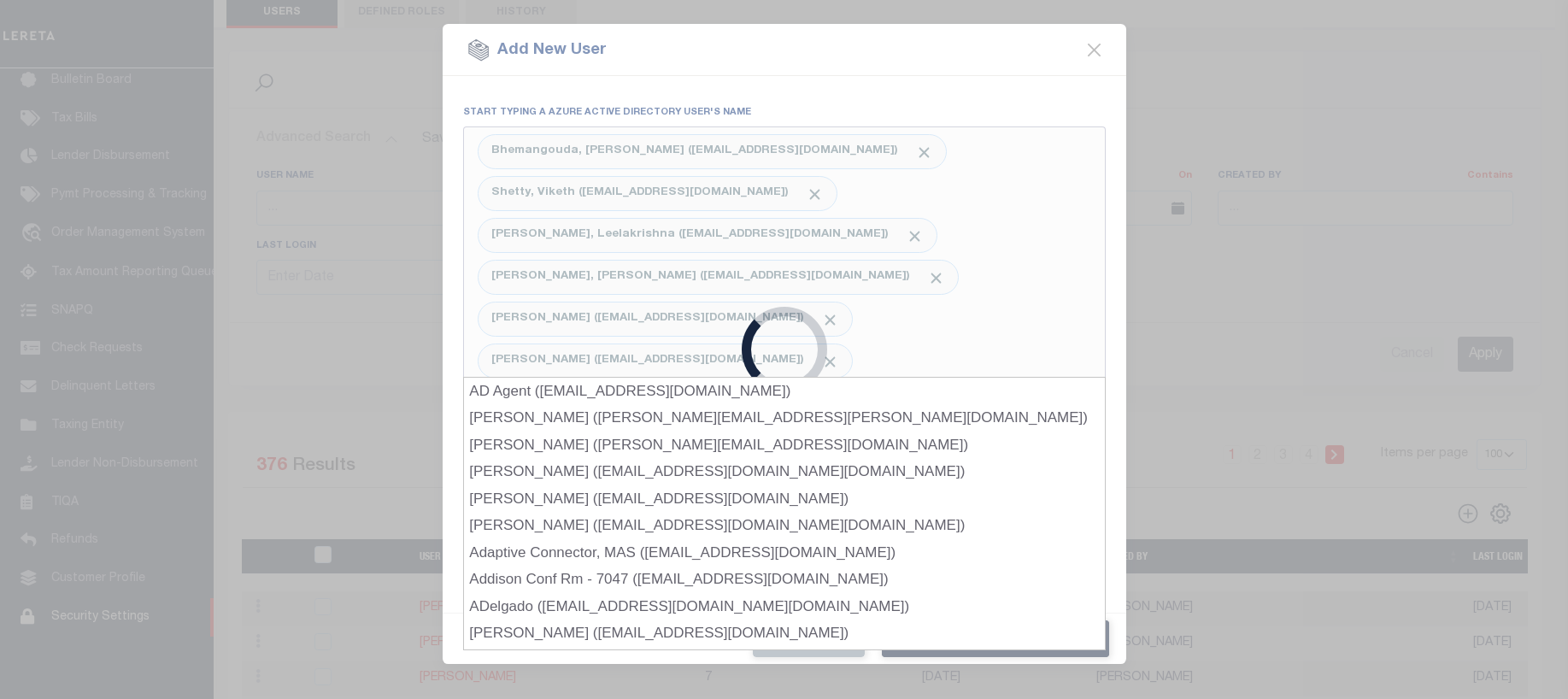
type input "adhik"
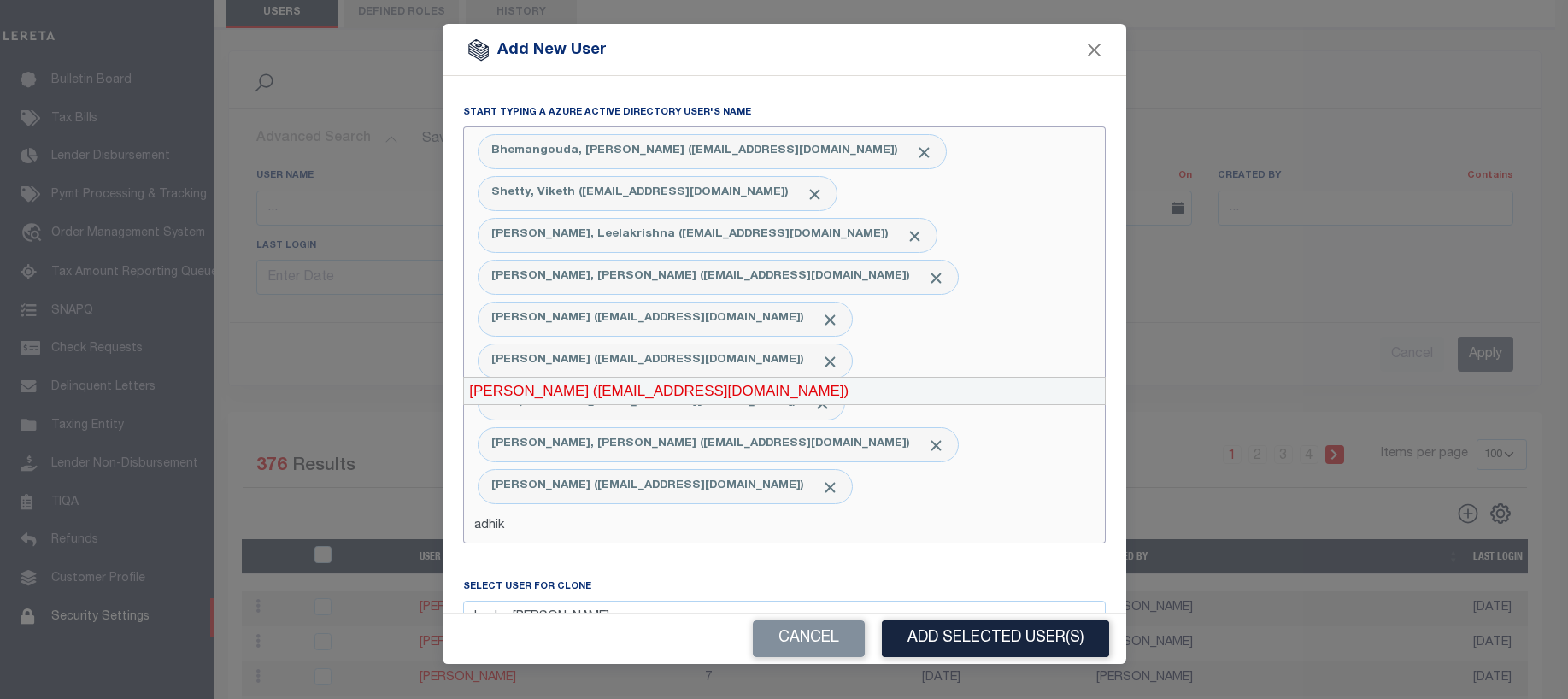
click at [544, 394] on div "Adhikary, Rinki (RAdhikary-c@lereta.net)" at bounding box center [784, 391] width 641 height 27
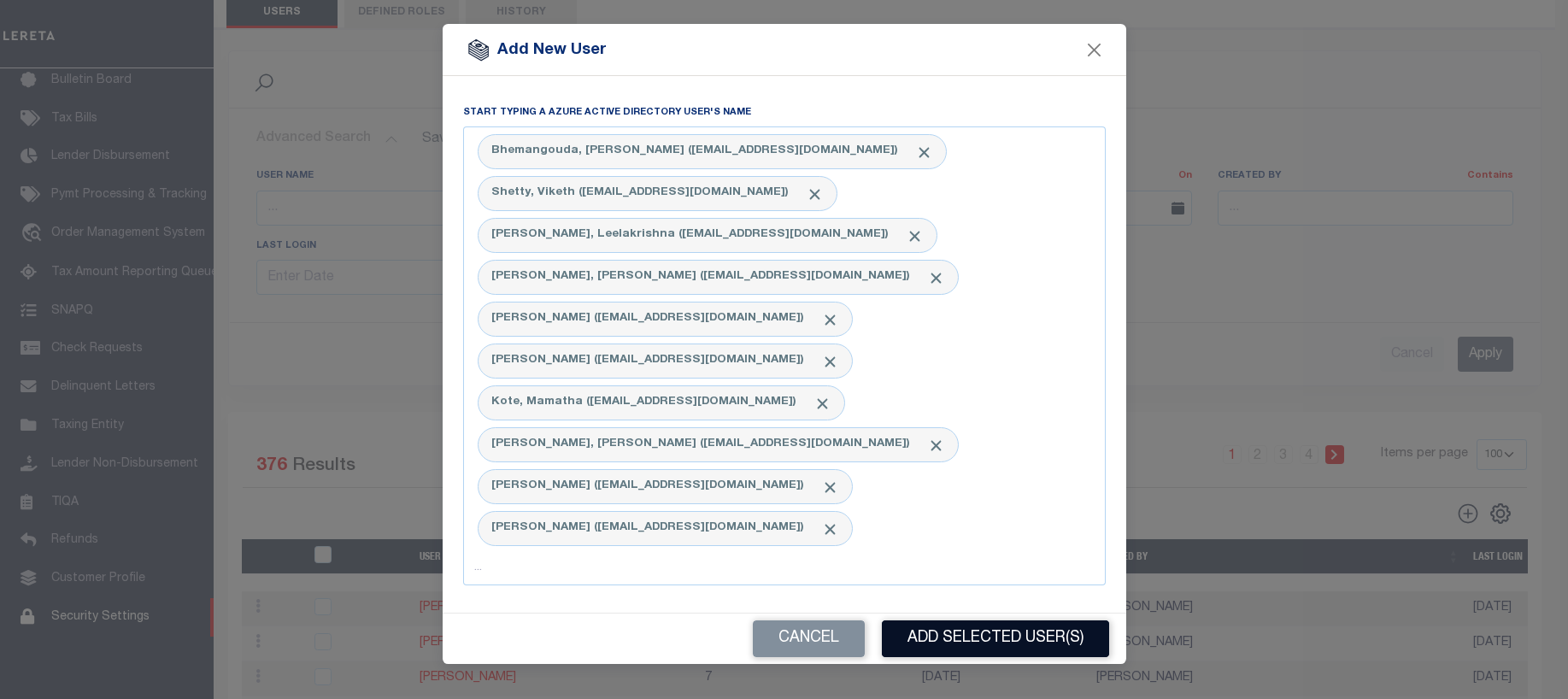
click at [938, 621] on button "Add Selected User(s)" at bounding box center [995, 639] width 227 height 37
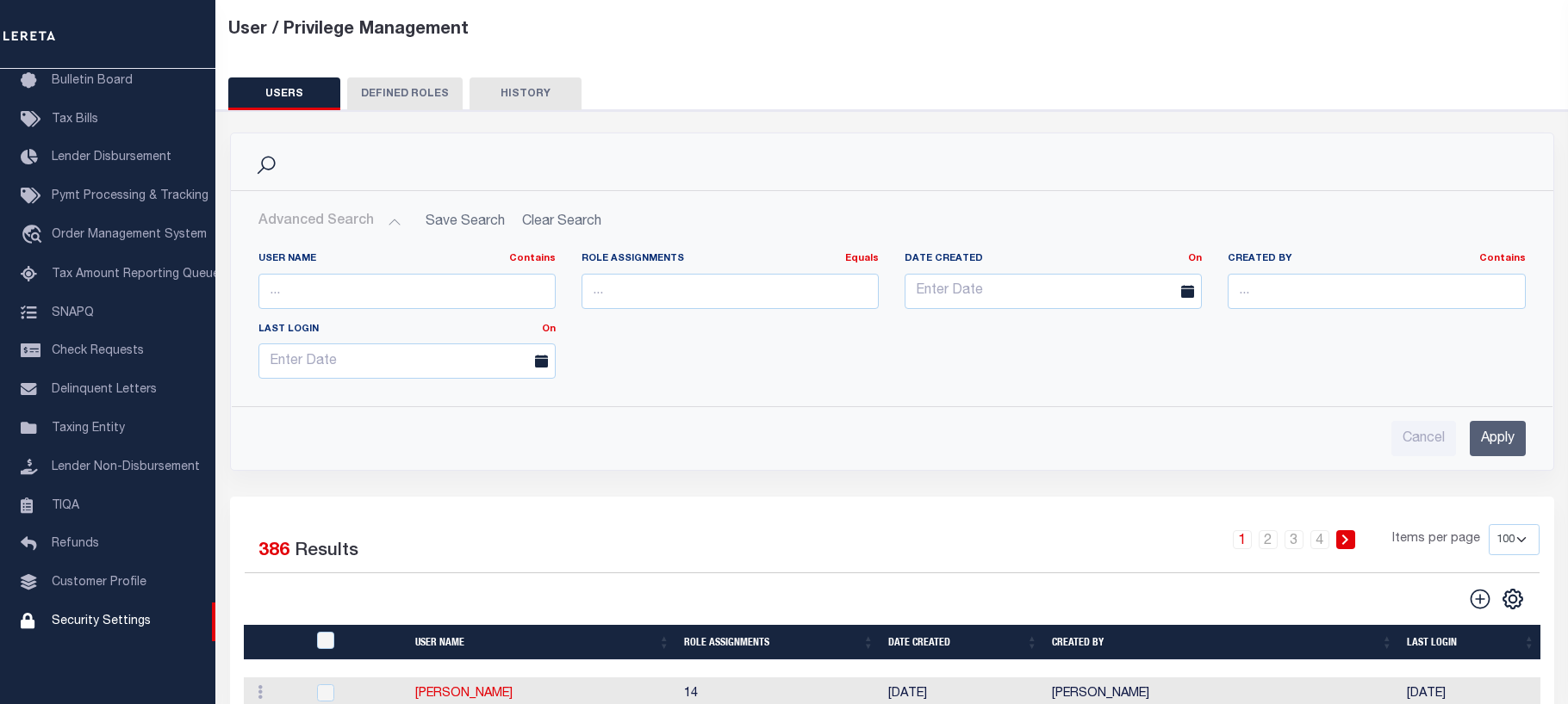
scroll to position [86, 0]
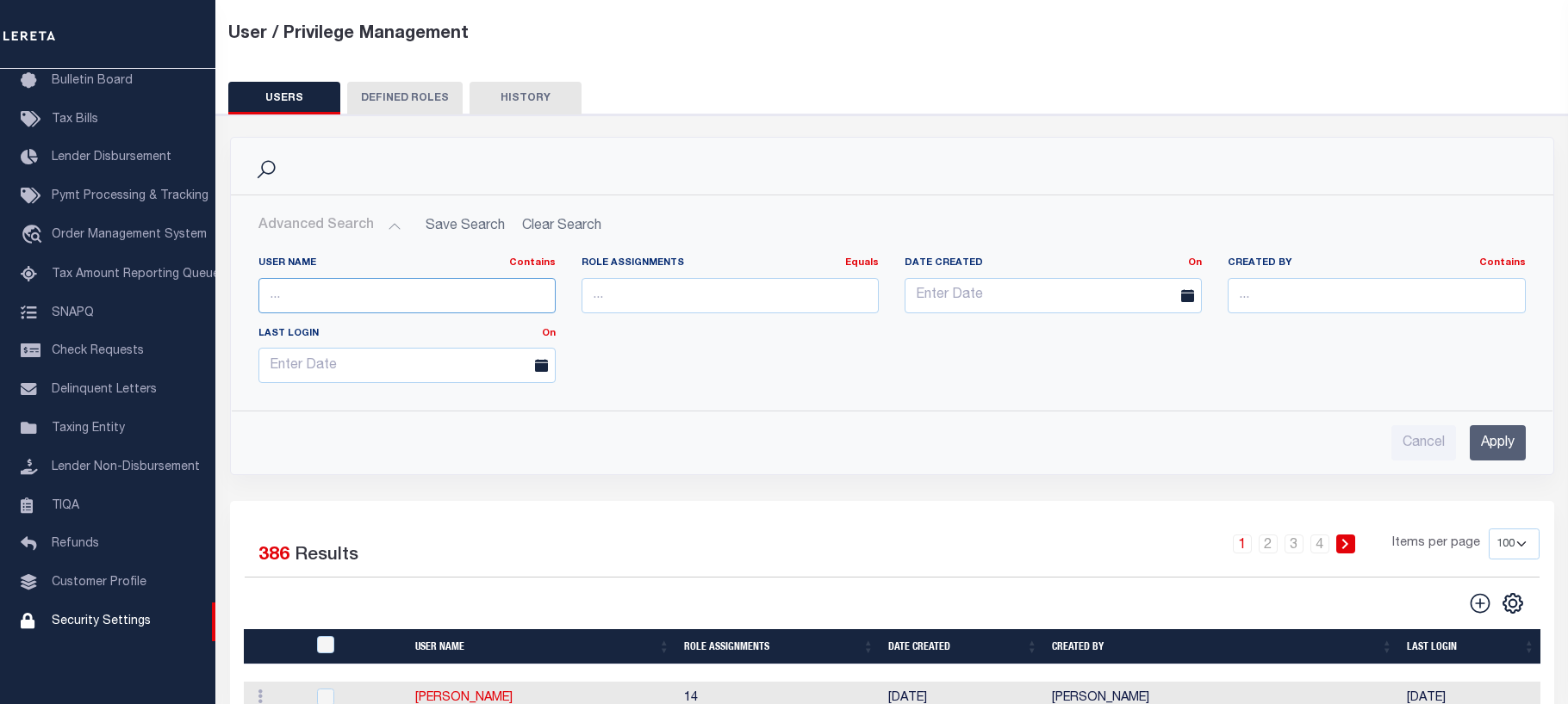
click at [279, 292] on input "text" at bounding box center [407, 295] width 297 height 35
type input "kooge"
click at [1497, 437] on input "Apply" at bounding box center [1498, 443] width 56 height 35
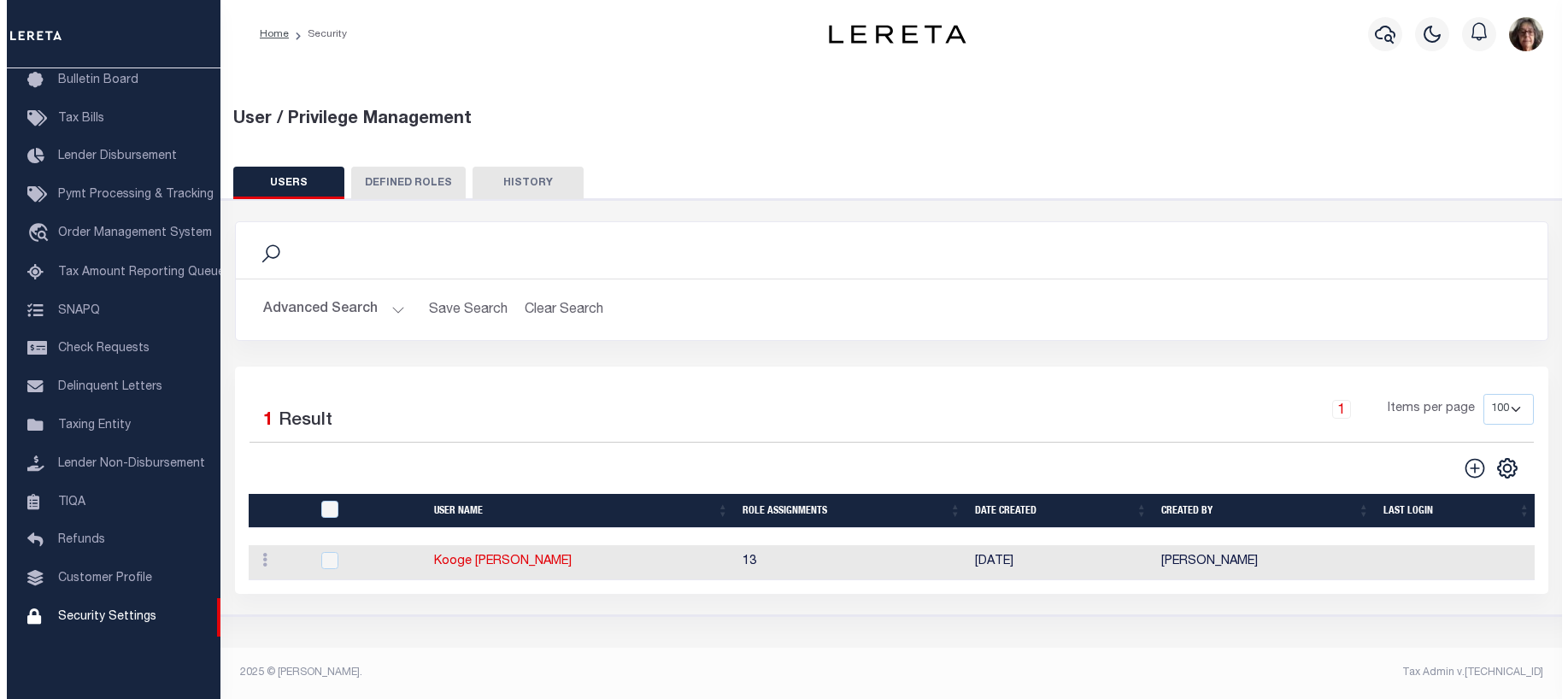
scroll to position [0, 0]
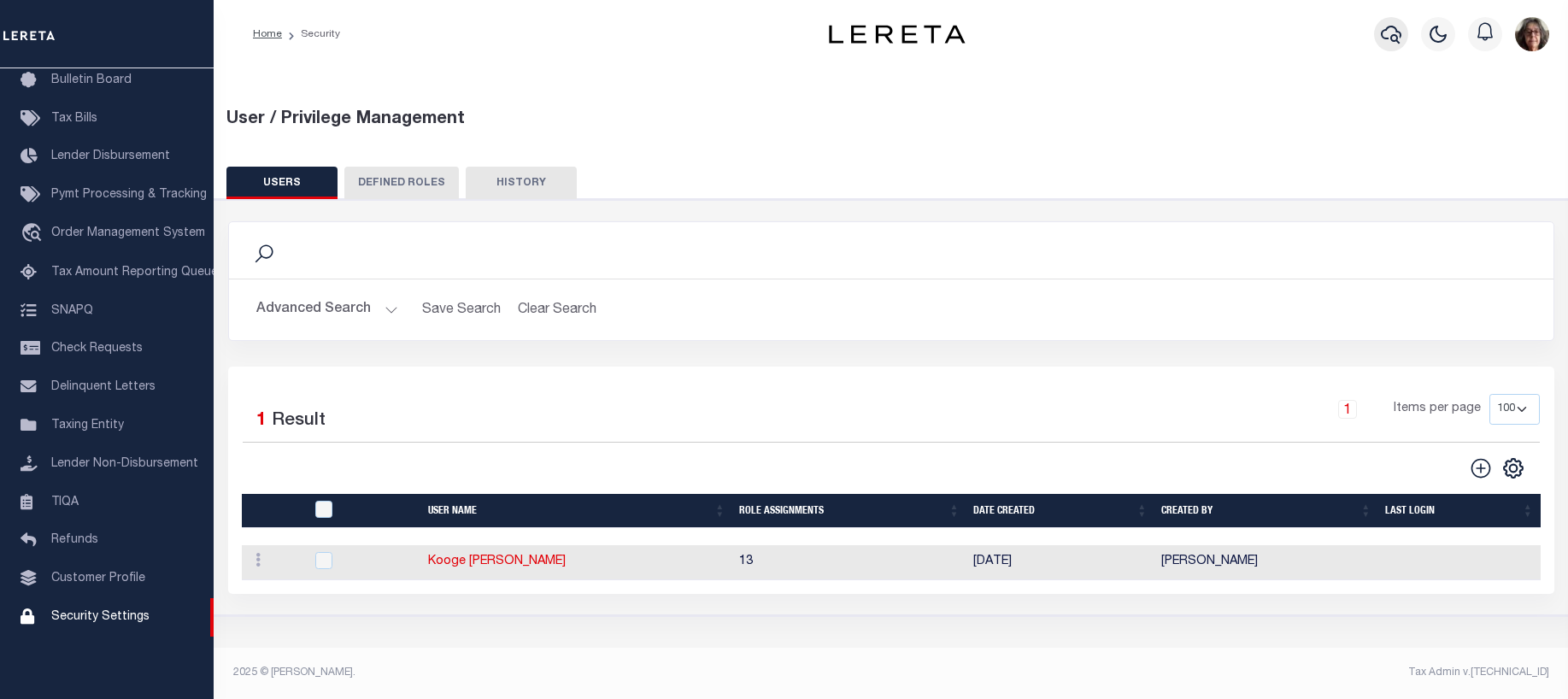
click at [1399, 30] on icon "button" at bounding box center [1391, 34] width 21 height 21
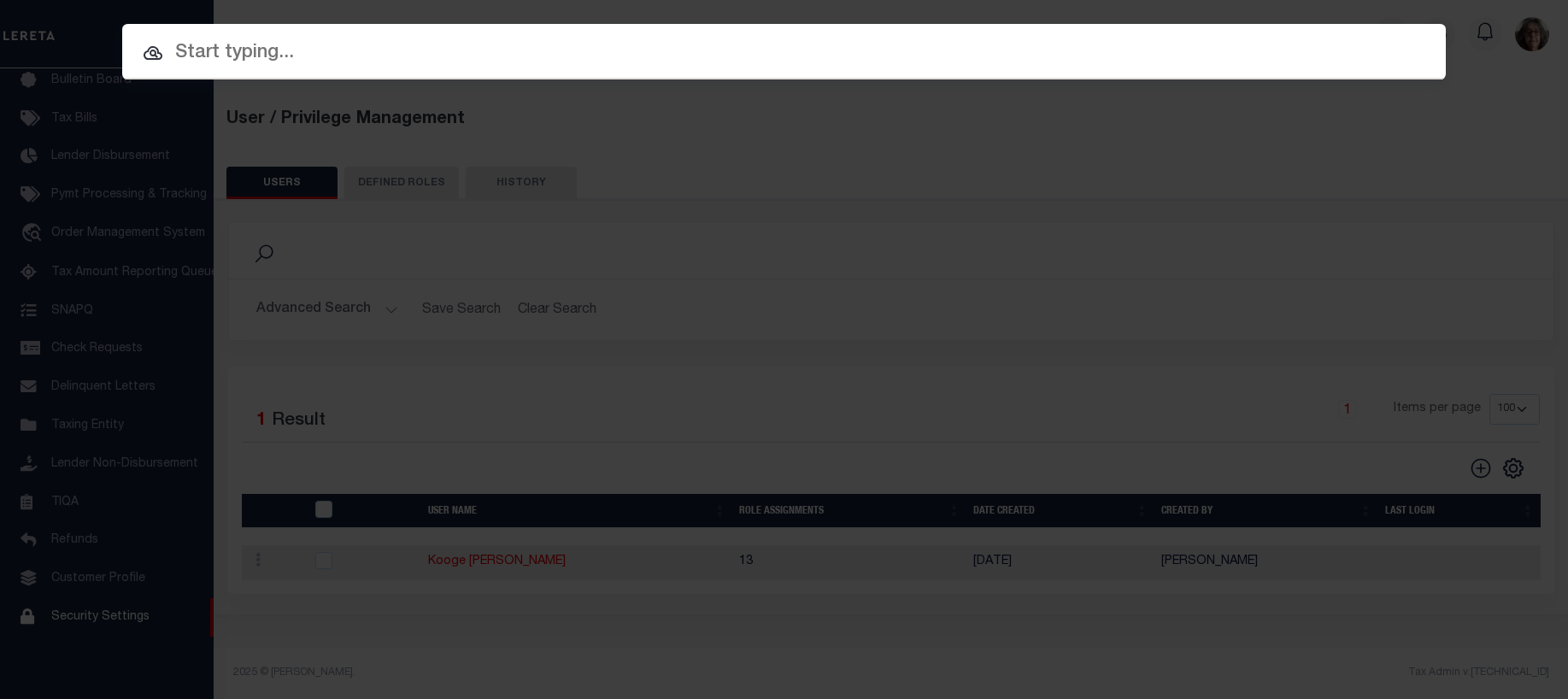
paste input "993268281"
type input "993268281"
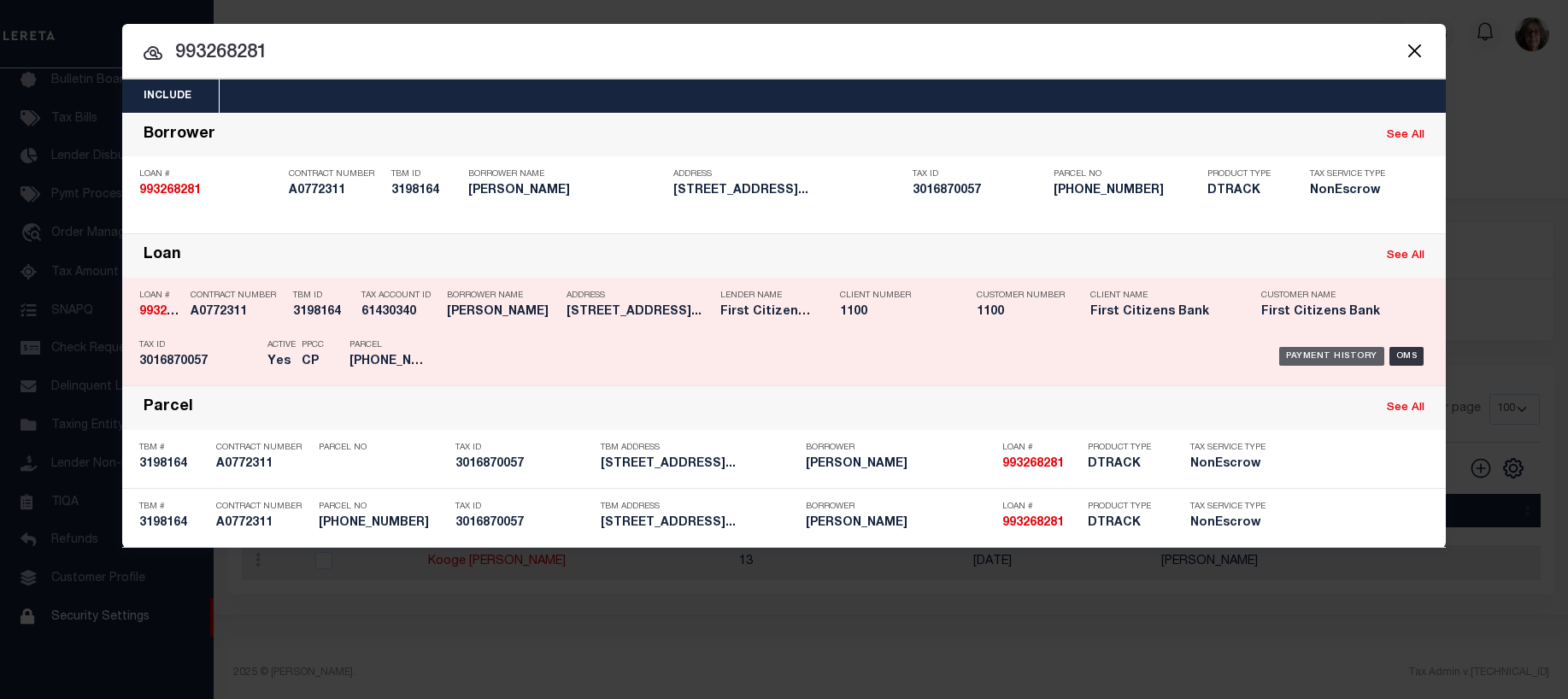
click at [1322, 357] on div "Payment History" at bounding box center [1331, 357] width 105 height 19
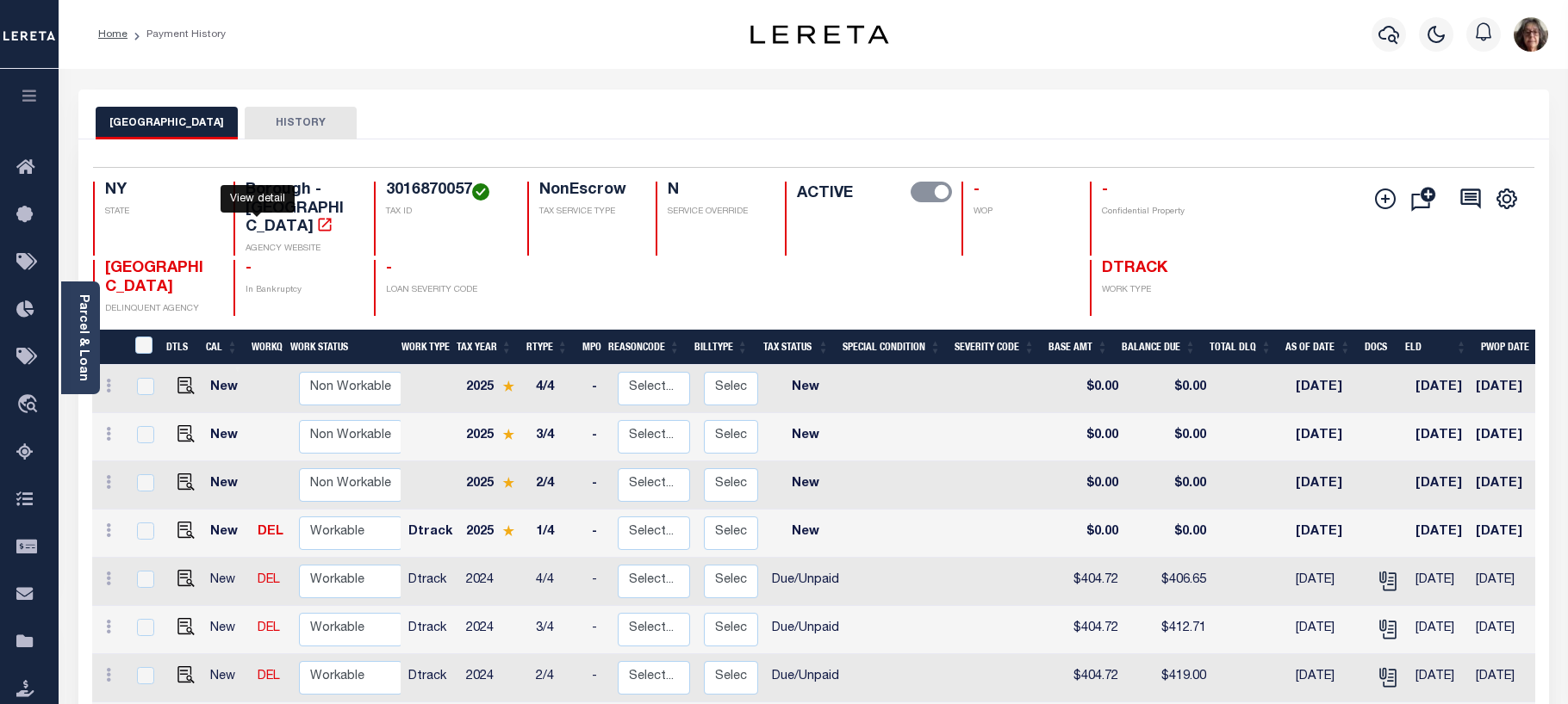
click at [318, 218] on icon "" at bounding box center [325, 224] width 13 height 13
click at [179, 570] on img "" at bounding box center [186, 578] width 17 height 17
checkbox input "true"
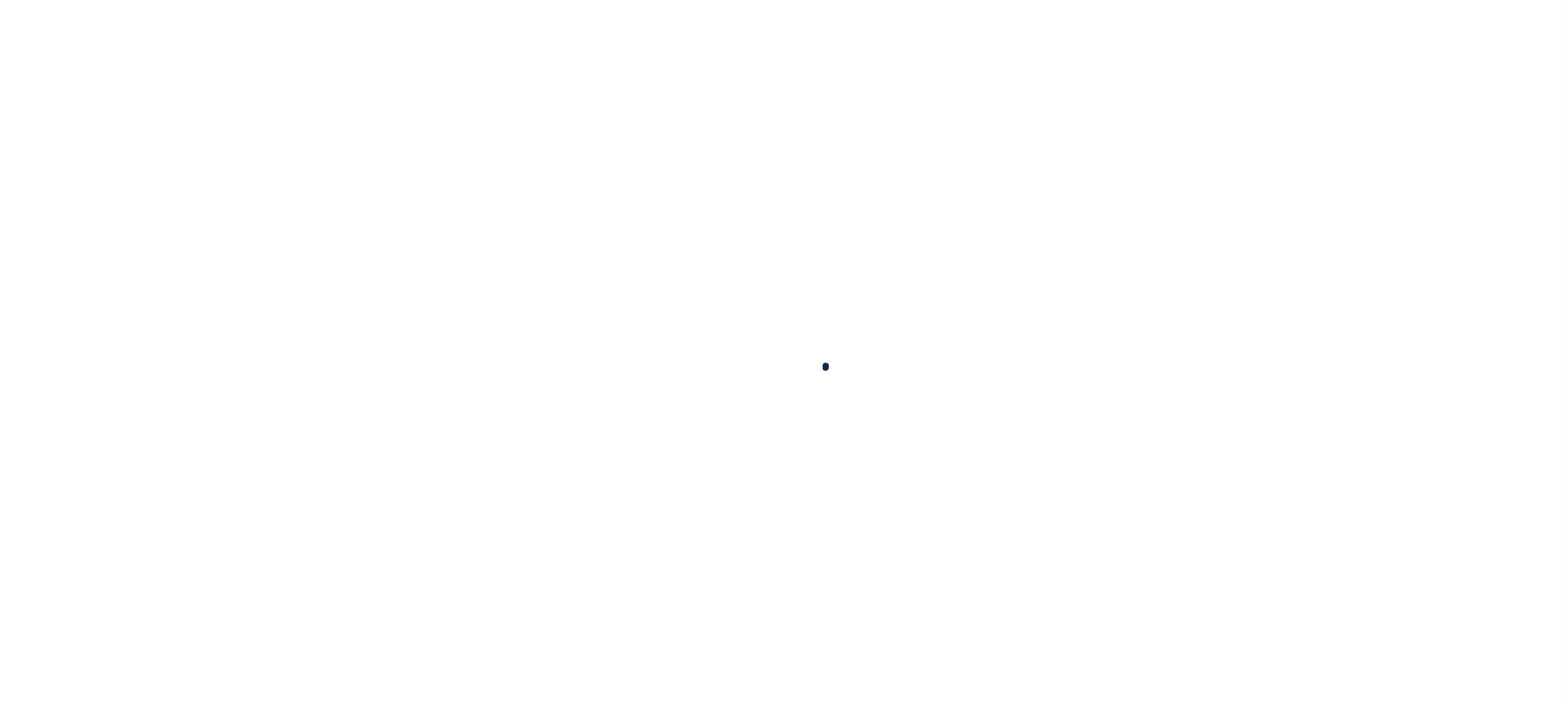
checkbox input "false"
type input "Quarterly"
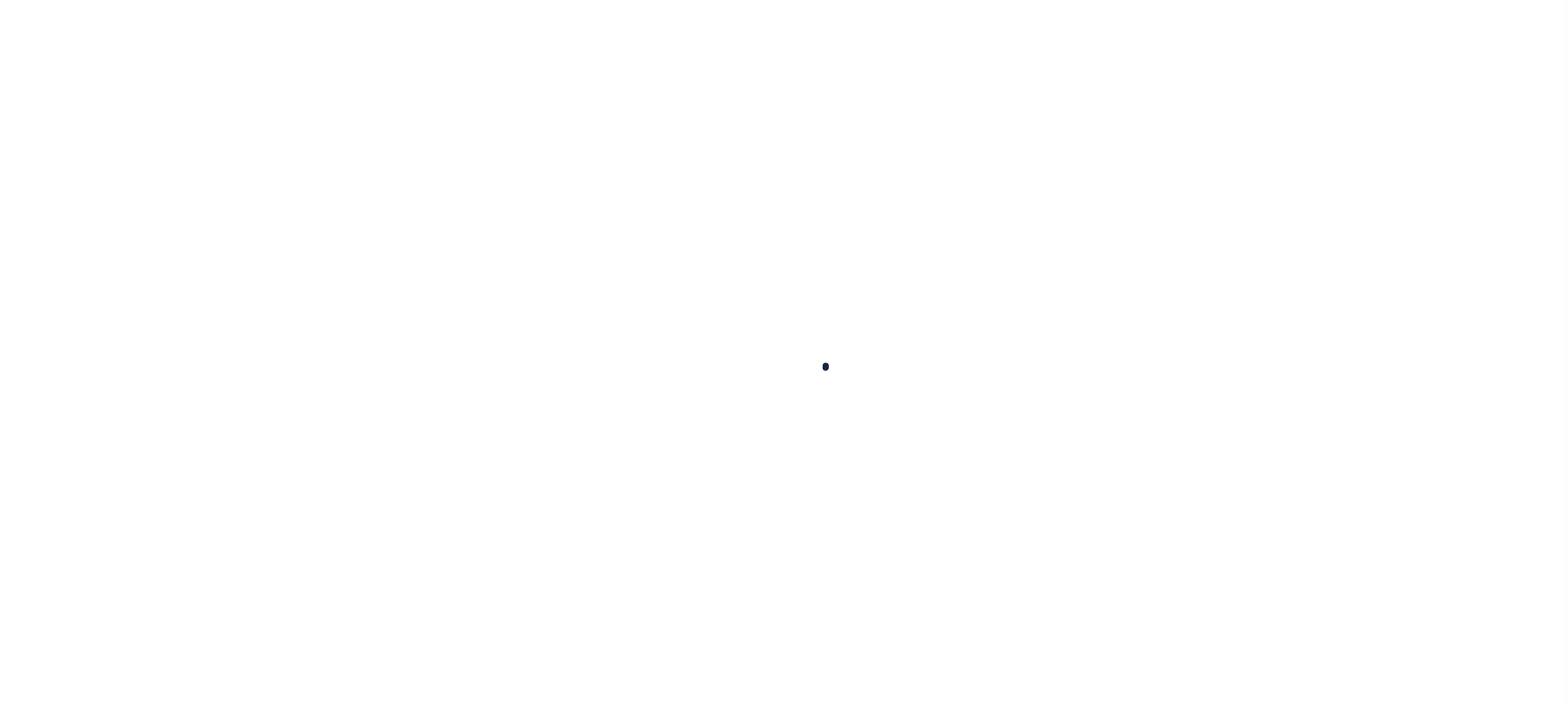
type input "[DATE]"
select select "DUE"
type input "$404.72"
type input "$1.93"
type input "$406.65"
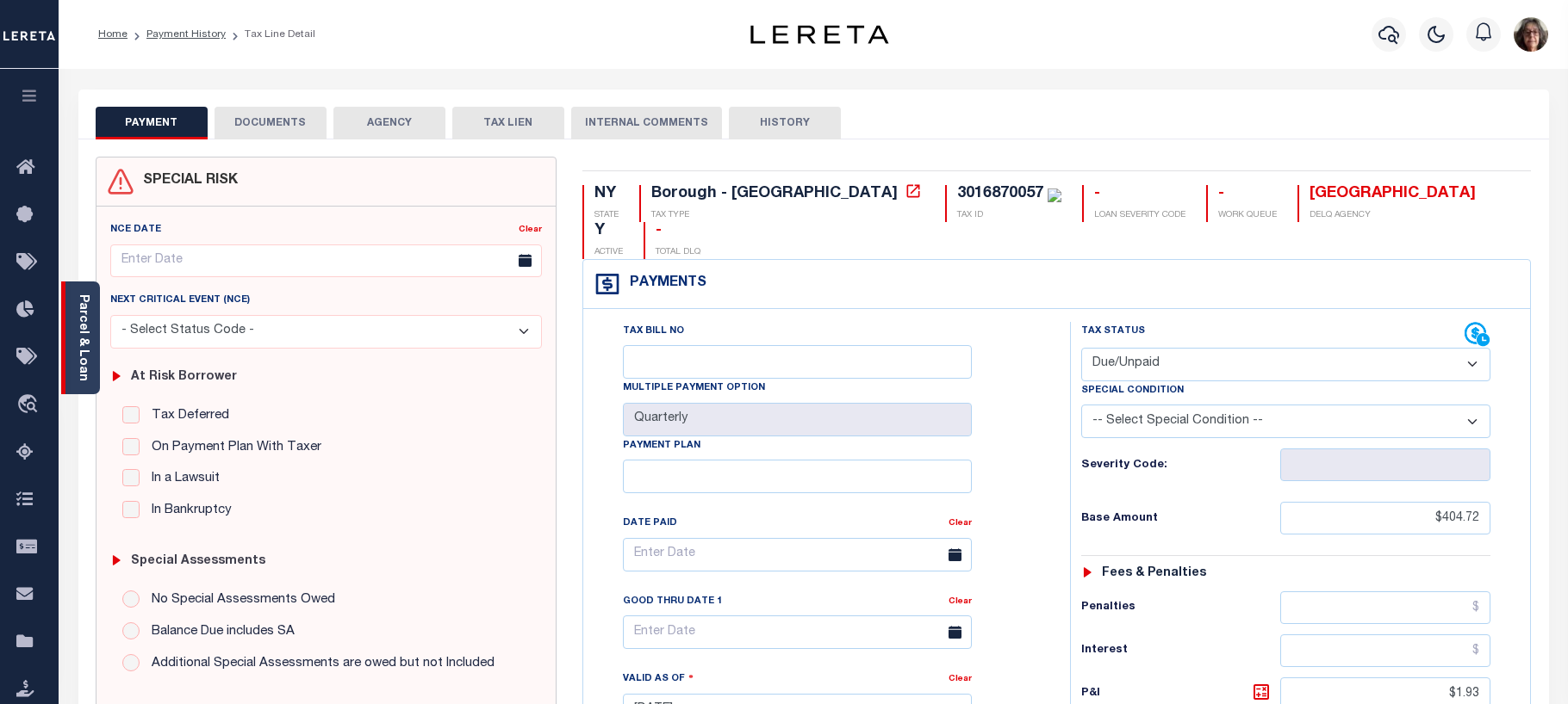
click at [84, 333] on link "Parcel & Loan" at bounding box center [82, 338] width 12 height 87
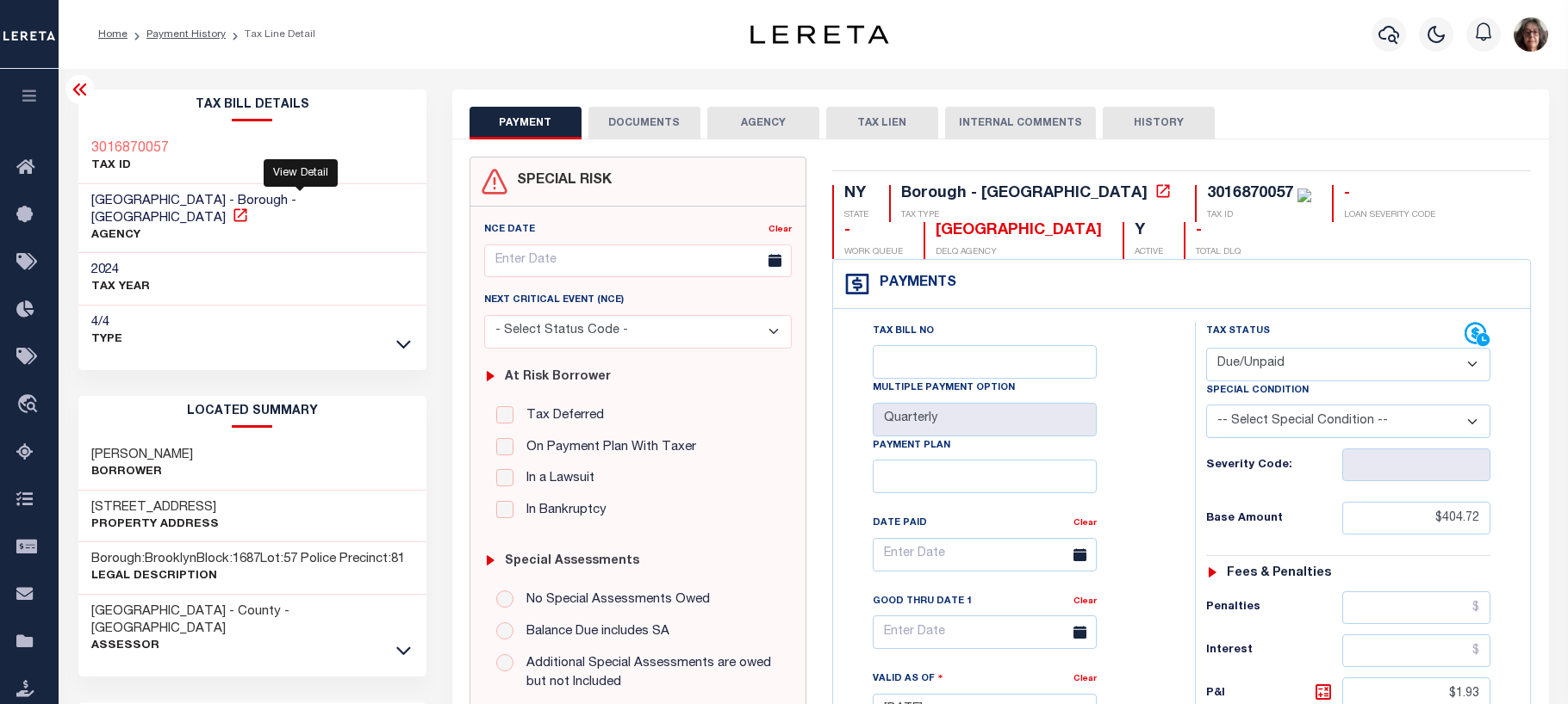
click at [249, 206] on icon at bounding box center [241, 215] width 17 height 17
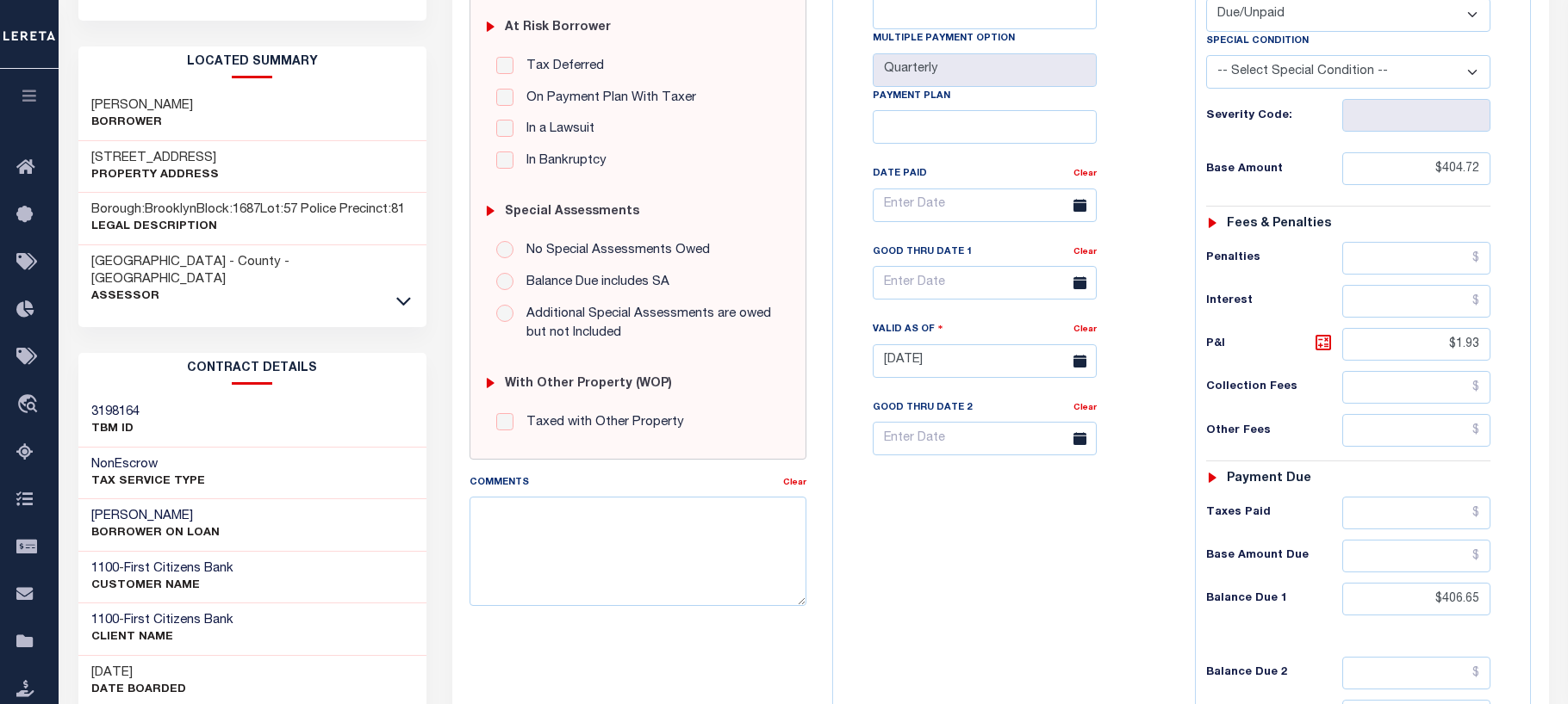
scroll to position [344, 0]
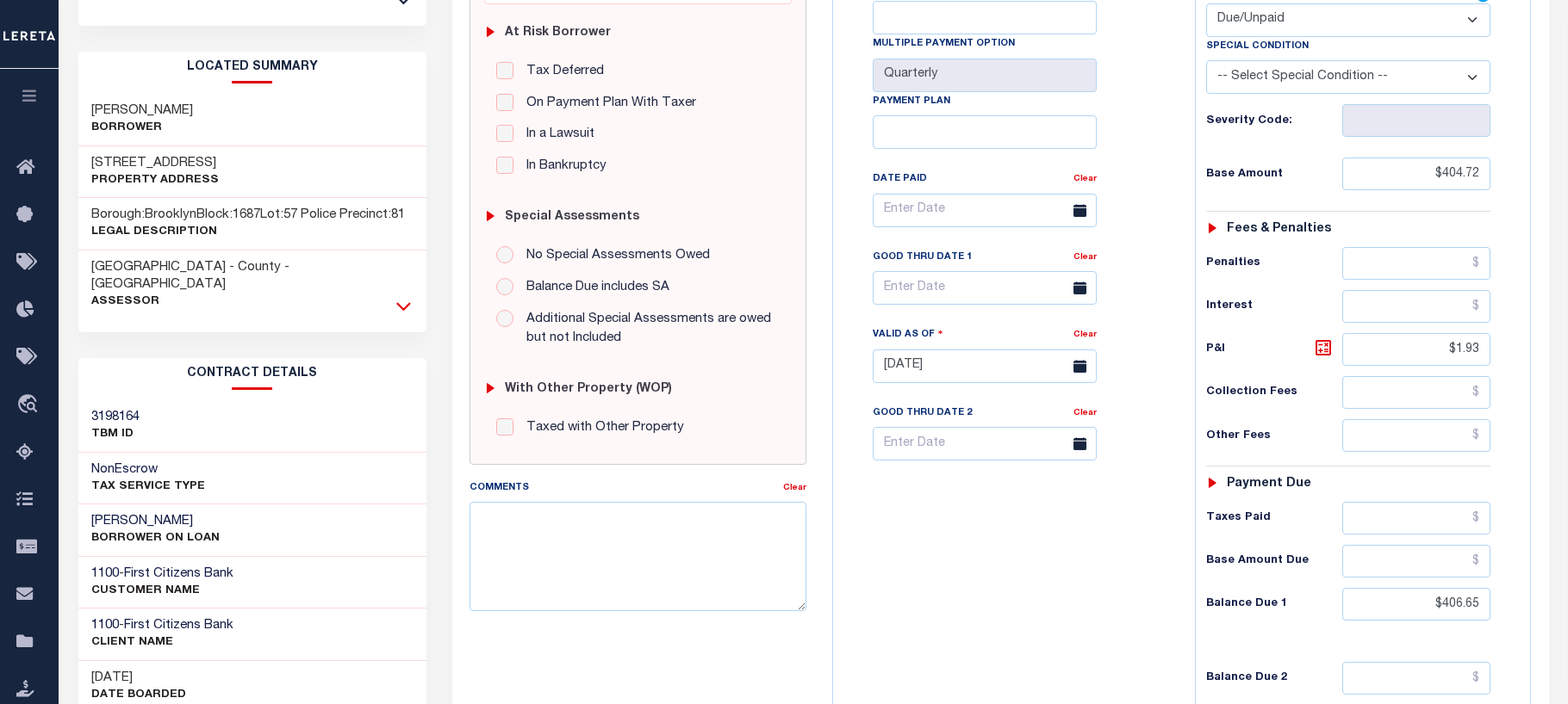
click at [400, 297] on icon at bounding box center [403, 306] width 14 height 18
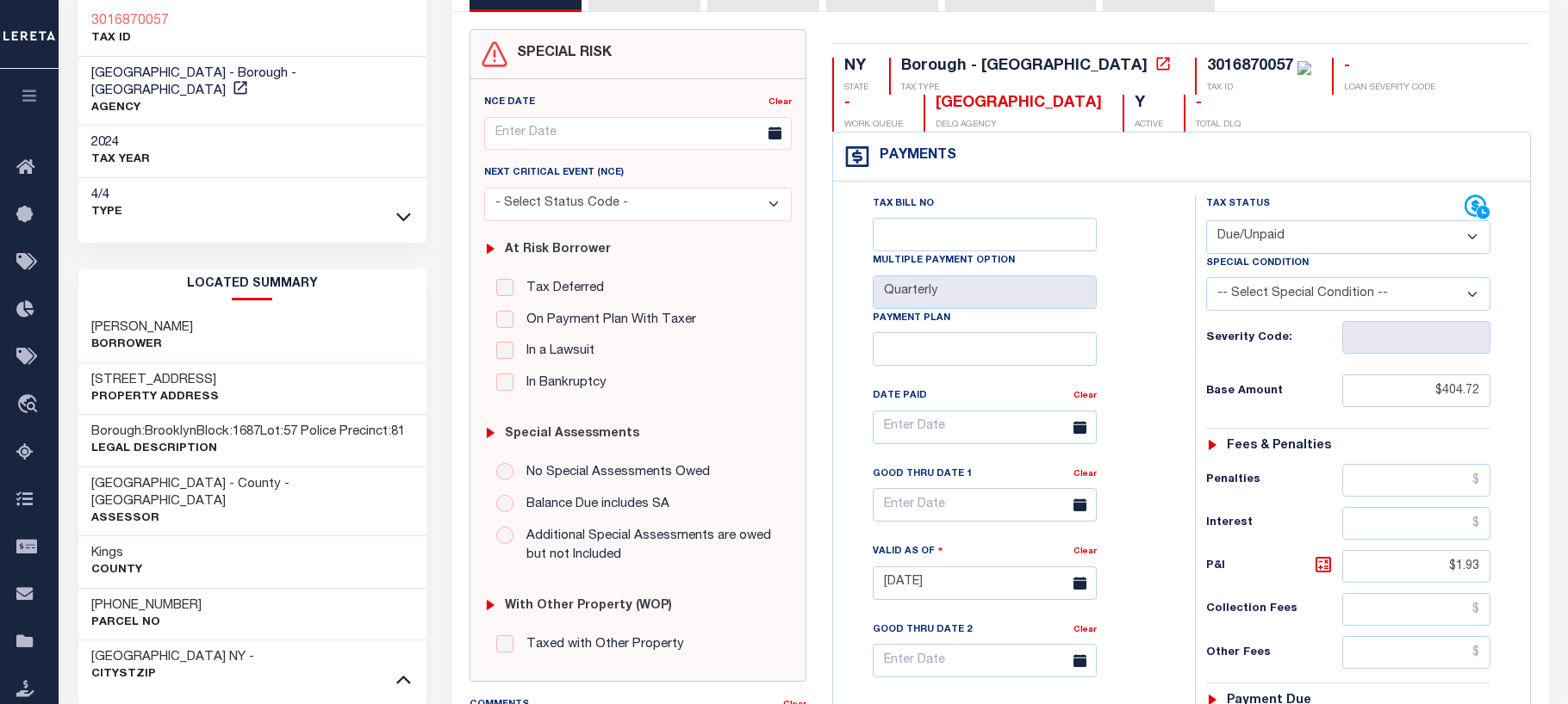
scroll to position [100, 0]
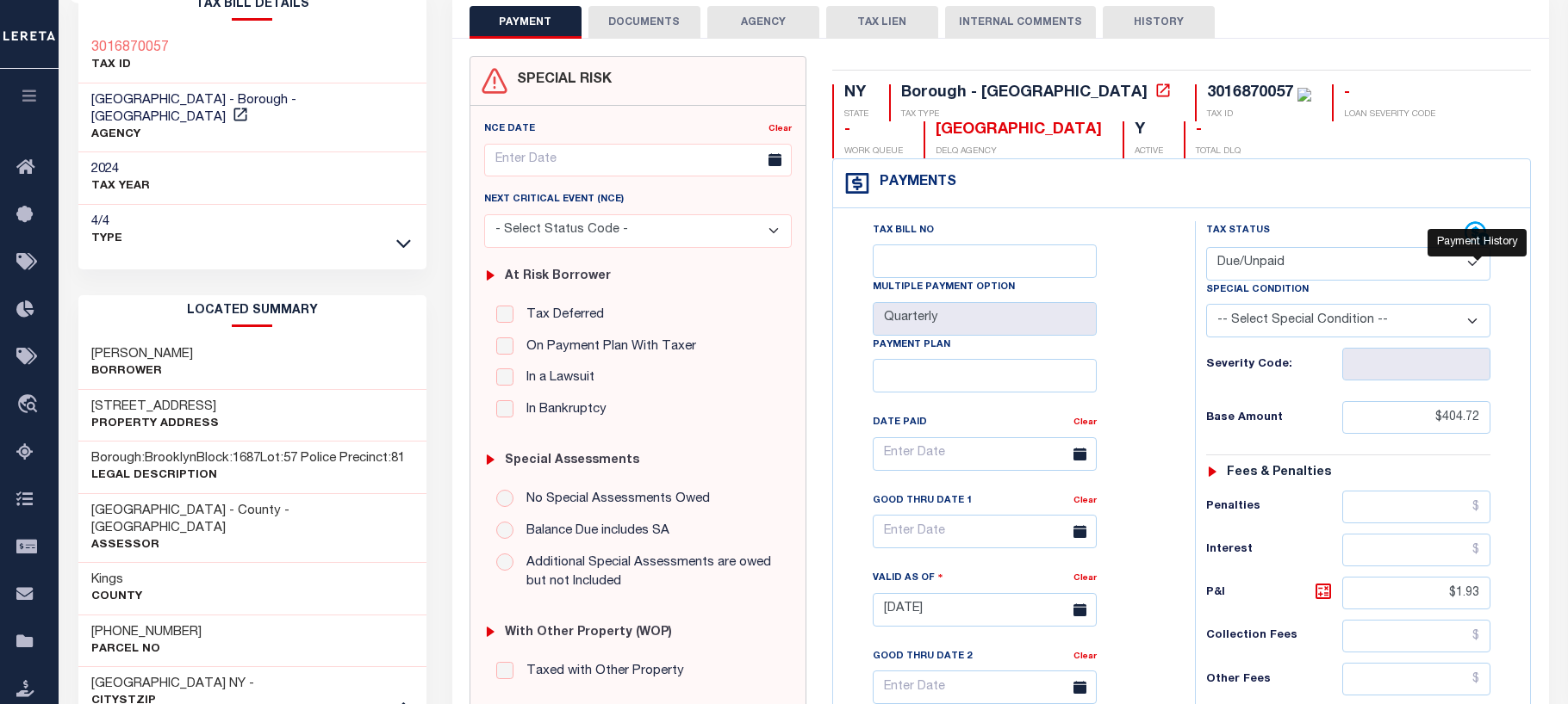
click at [1470, 233] on icon at bounding box center [1477, 234] width 26 height 26
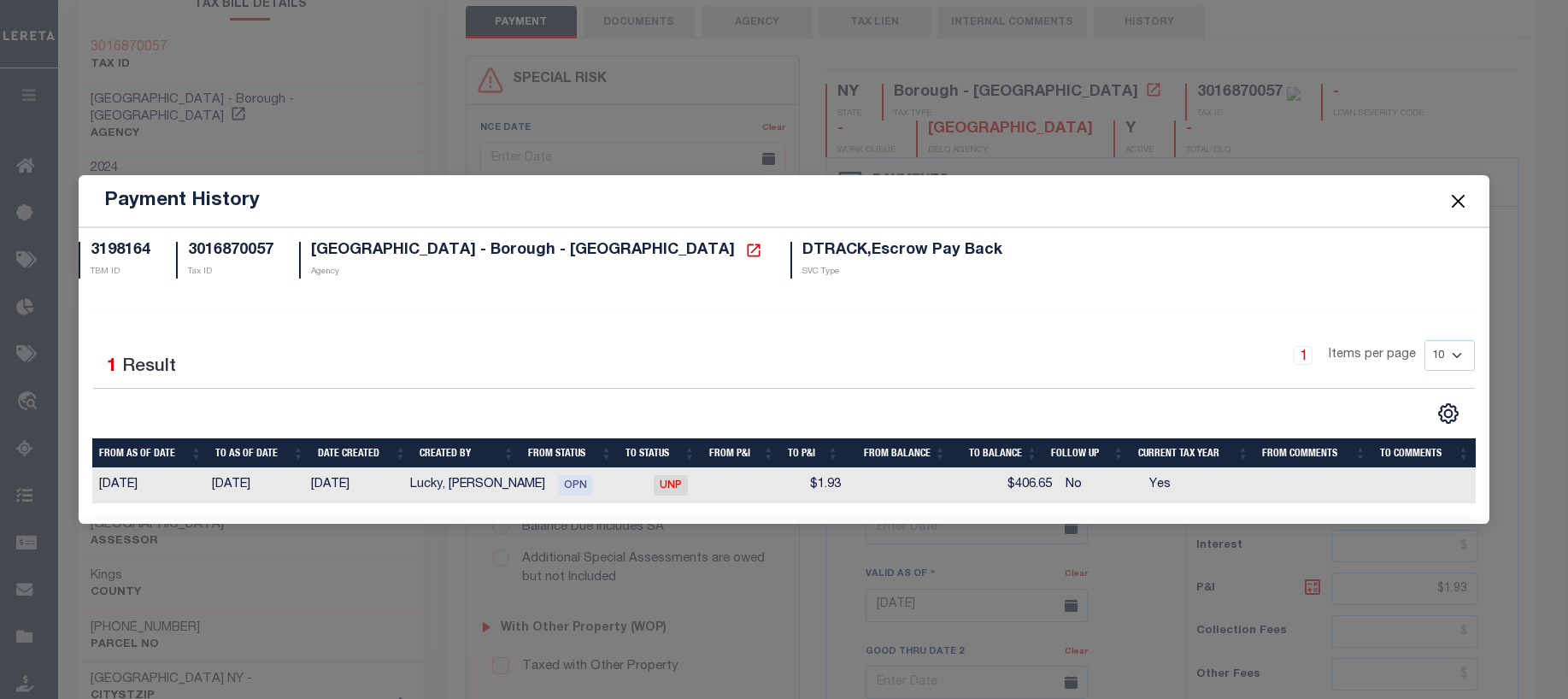
click at [1459, 197] on button "Close" at bounding box center [1458, 201] width 23 height 23
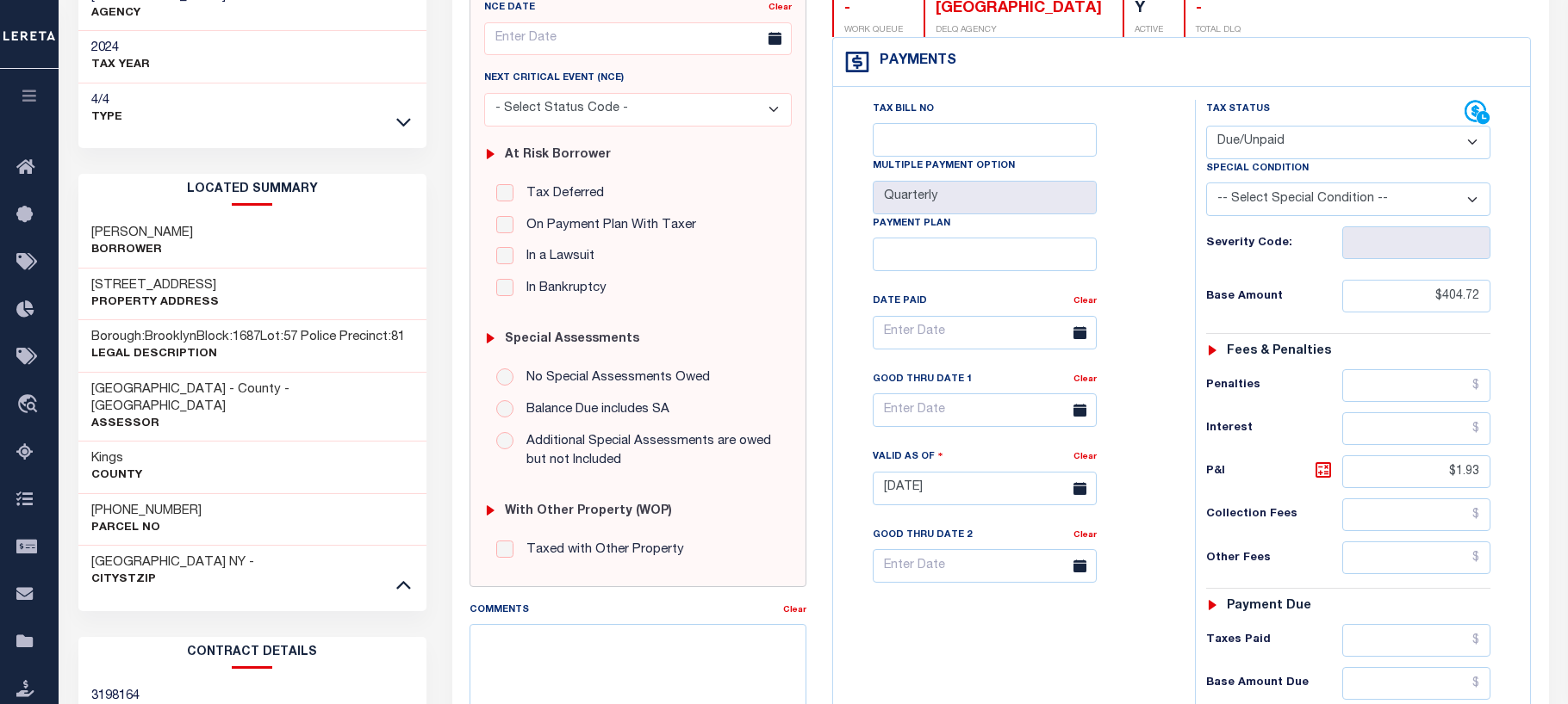
scroll to position [0, 0]
